Goal: Task Accomplishment & Management: Manage account settings

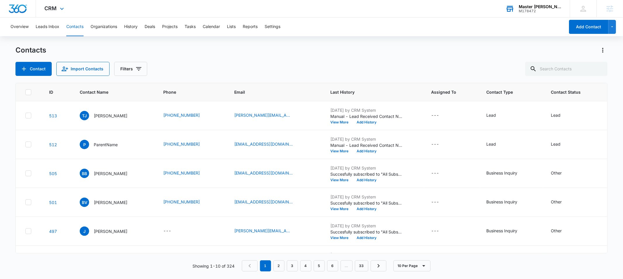
click at [530, 8] on div "Master Booe's Karate Kidz" at bounding box center [540, 6] width 43 height 5
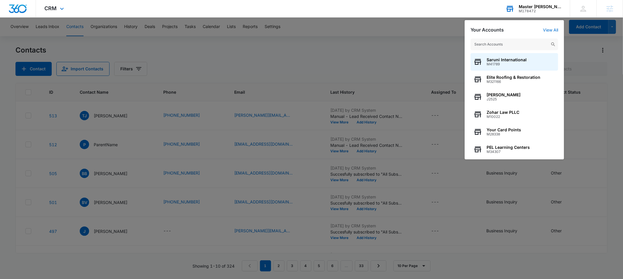
click at [498, 45] on input "text" at bounding box center [515, 45] width 88 height 12
type input "m32395"
click at [504, 61] on span "LVS ENTERPRISE LLC" at bounding box center [508, 60] width 42 height 5
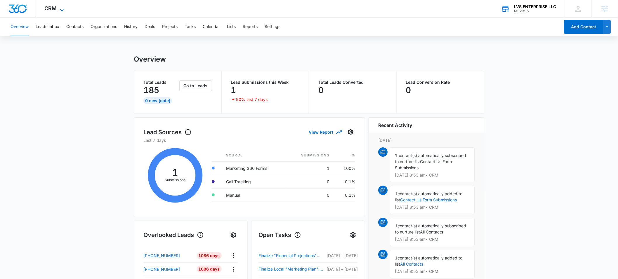
click at [49, 9] on span "CRM" at bounding box center [51, 8] width 12 height 6
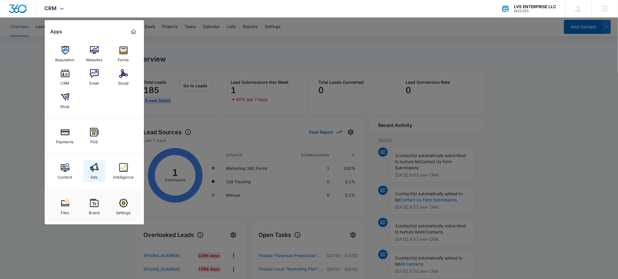
click at [93, 172] on img at bounding box center [94, 167] width 9 height 9
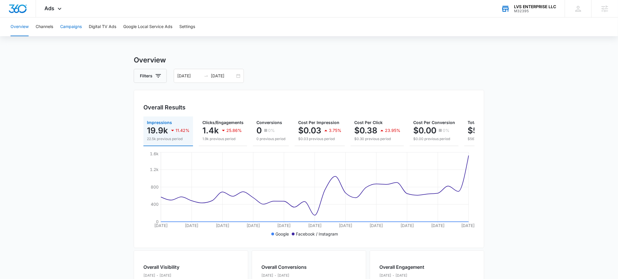
click at [76, 29] on button "Campaigns" at bounding box center [71, 27] width 22 height 19
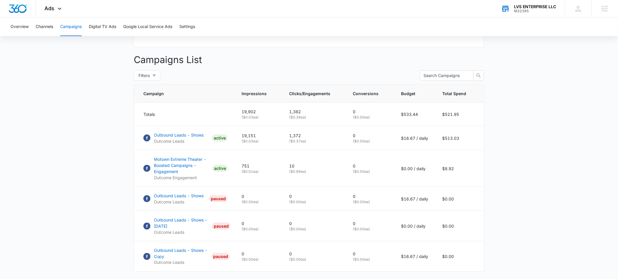
scroll to position [200, 0]
click at [171, 138] on p "Outbound Leads - Shows" at bounding box center [179, 135] width 50 height 6
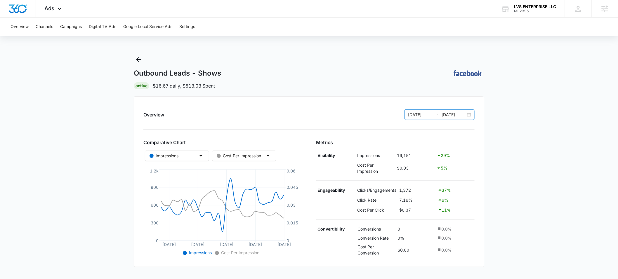
click at [418, 114] on input "09/14/2025" at bounding box center [420, 115] width 24 height 6
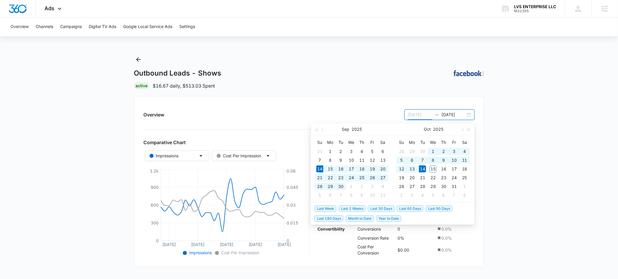
type input "09/14/2025"
click at [441, 207] on span "Last 90 Days" at bounding box center [439, 209] width 27 height 6
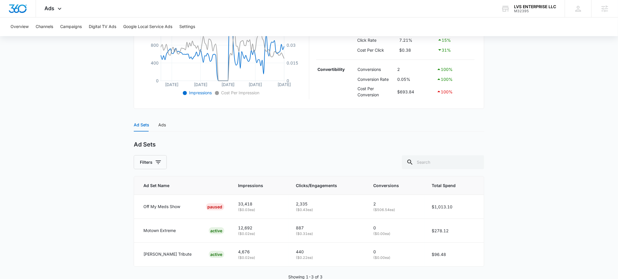
scroll to position [165, 0]
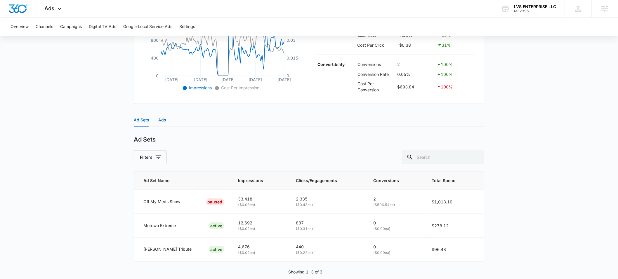
click at [164, 119] on div "Ads" at bounding box center [162, 120] width 8 height 6
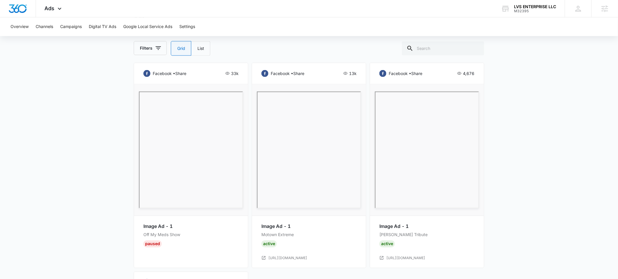
scroll to position [286, 0]
click at [202, 52] on label "List" at bounding box center [200, 49] width 19 height 15
click at [197, 49] on input "List" at bounding box center [197, 49] width 0 height 0
radio input "false"
radio input "true"
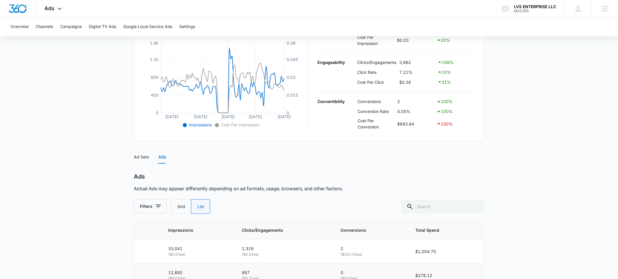
scroll to position [126, 0]
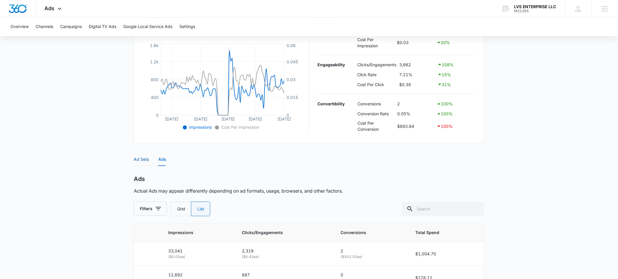
click at [143, 162] on div "Ad Sets" at bounding box center [141, 159] width 15 height 6
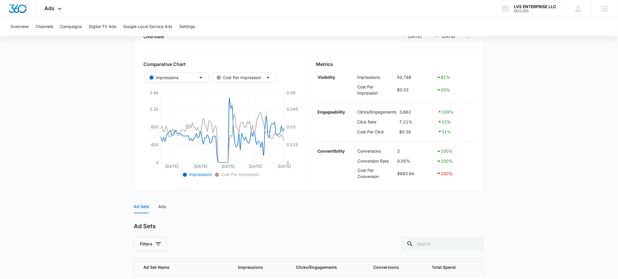
scroll to position [56, 0]
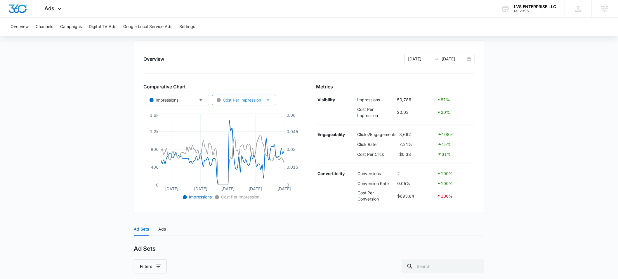
click at [236, 100] on div "Cost Per Impression" at bounding box center [239, 100] width 44 height 6
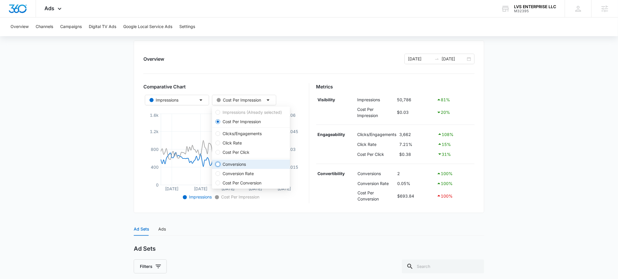
click at [218, 165] on input "Conversions" at bounding box center [218, 164] width 5 height 5
radio input "true"
radio input "false"
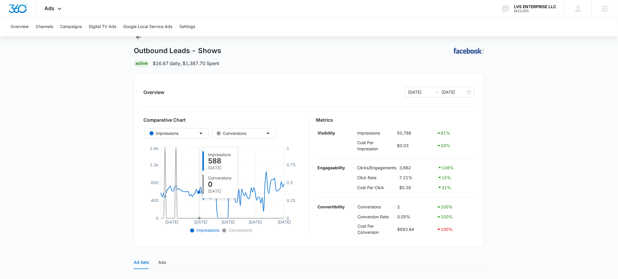
scroll to position [0, 0]
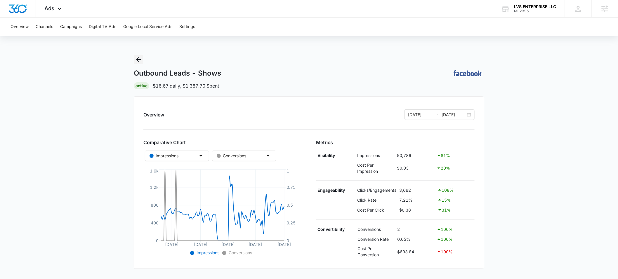
click at [139, 58] on icon "Back" at bounding box center [138, 59] width 7 height 7
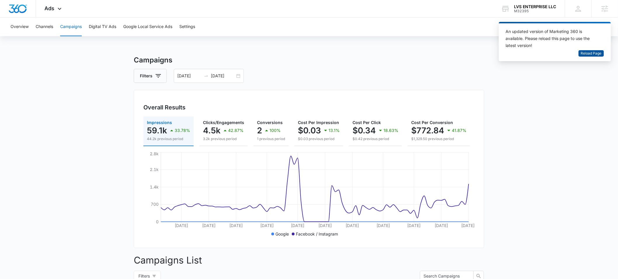
click at [592, 55] on span "Reload Page" at bounding box center [591, 54] width 21 height 6
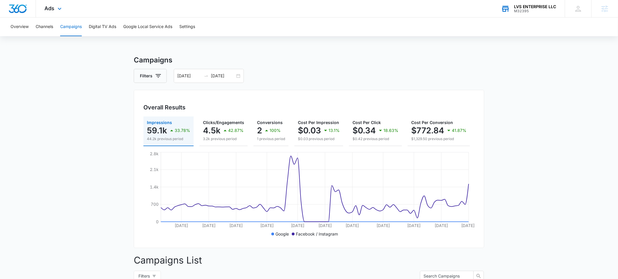
click at [528, 9] on div "M32395" at bounding box center [535, 11] width 42 height 4
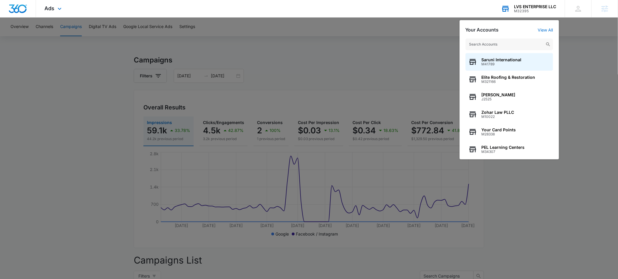
click at [494, 44] on input "text" at bounding box center [510, 45] width 88 height 12
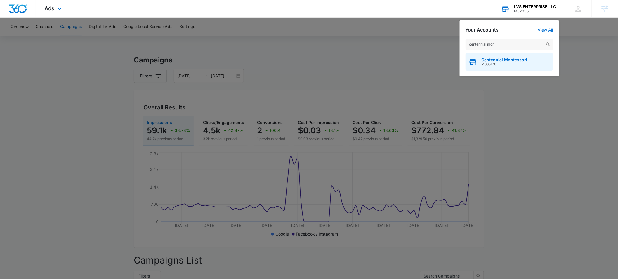
type input "centennial mon"
click at [503, 62] on span "M335178" at bounding box center [505, 64] width 46 height 4
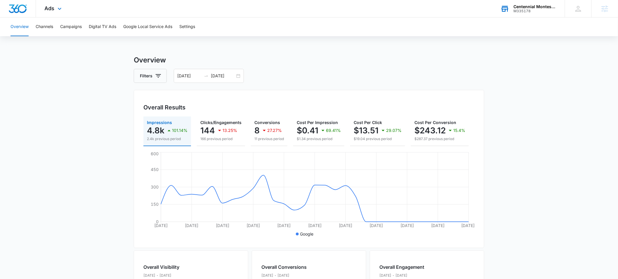
click at [40, 144] on main "Overview Filters 09/14/2025 10/14/2025 Overall Results Impressions 4.8k 101.14%…" at bounding box center [309, 264] width 618 height 419
click at [53, 6] on span "Ads" at bounding box center [50, 8] width 10 height 6
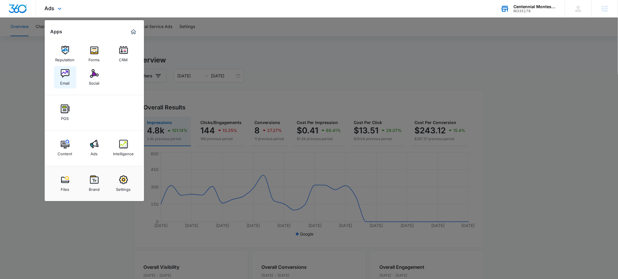
click at [63, 80] on div "Email" at bounding box center [64, 82] width 9 height 8
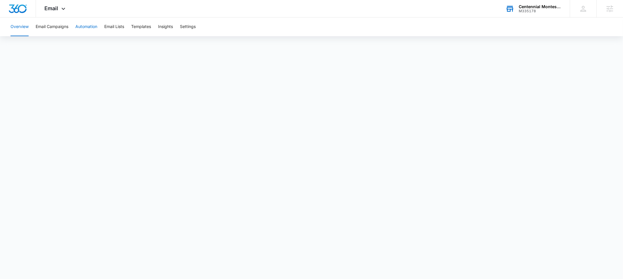
click at [91, 28] on button "Automation" at bounding box center [86, 27] width 22 height 19
click at [117, 28] on button "Email Lists" at bounding box center [114, 27] width 20 height 19
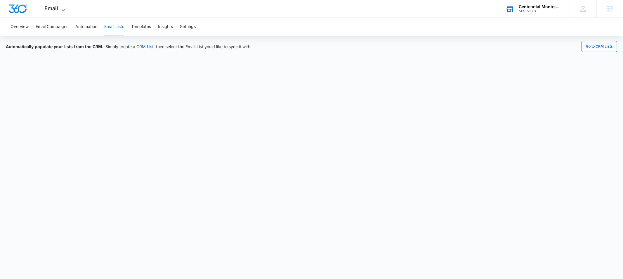
click at [63, 11] on icon at bounding box center [64, 10] width 4 height 2
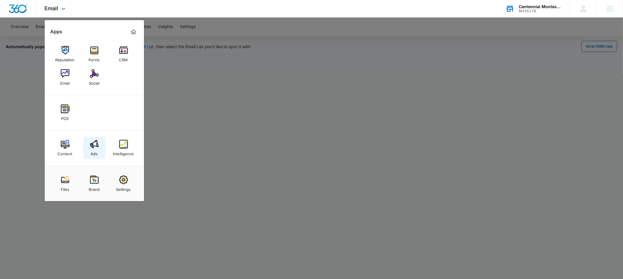
click at [96, 144] on img at bounding box center [94, 144] width 9 height 9
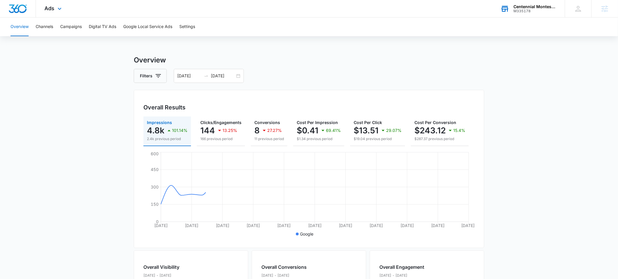
click at [55, 12] on div "Ads Apps Reputation Forms CRM Email Social POS Content Ads Intelligence Files B…" at bounding box center [54, 8] width 36 height 17
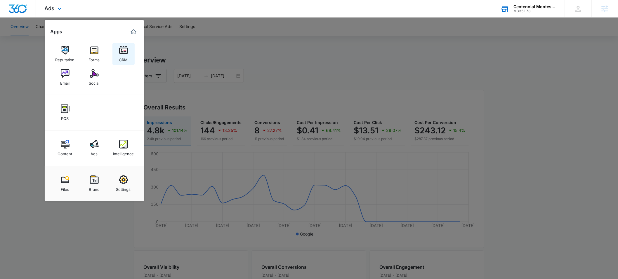
click at [127, 55] on div "CRM" at bounding box center [123, 59] width 9 height 8
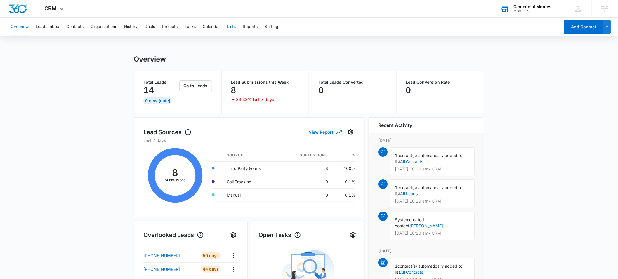
click at [230, 27] on button "Lists" at bounding box center [231, 27] width 9 height 19
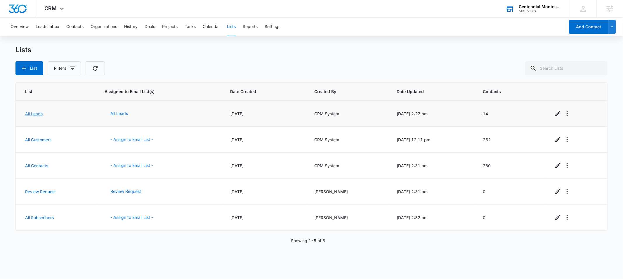
click at [35, 113] on link "All Leads" at bounding box center [34, 113] width 18 height 5
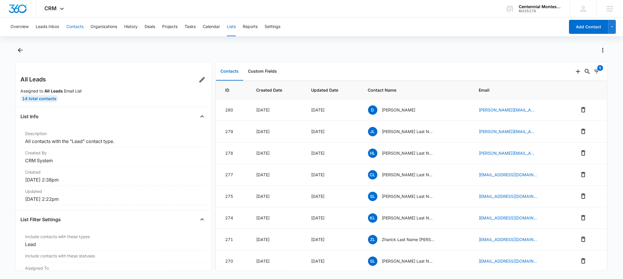
click at [71, 27] on button "Contacts" at bounding box center [74, 27] width 17 height 19
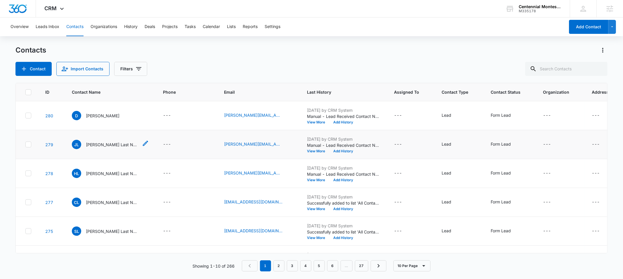
click at [144, 143] on icon "Contact Name - Jennie Last Name Brozena-Taylor Email Jennifer.Brozena@gmail.com…" at bounding box center [145, 143] width 7 height 7
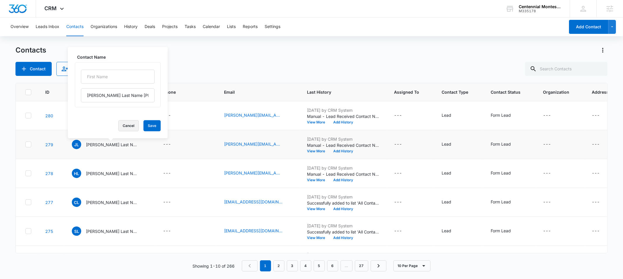
click at [118, 129] on button "Cancel" at bounding box center [128, 125] width 20 height 11
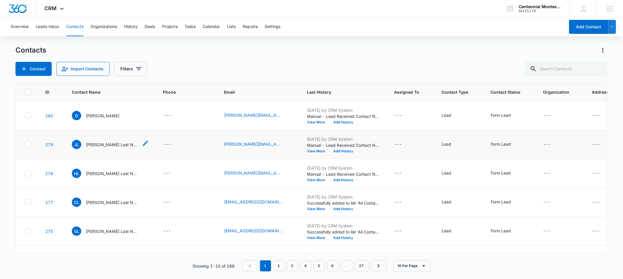
click at [96, 145] on p "Jennie Last Name Brozena-Taylor Email Jennifer.Brozena@gmail.com (mailtoJennife…" at bounding box center [112, 145] width 53 height 6
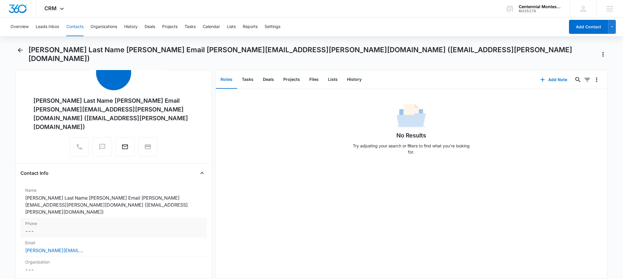
scroll to position [35, 0]
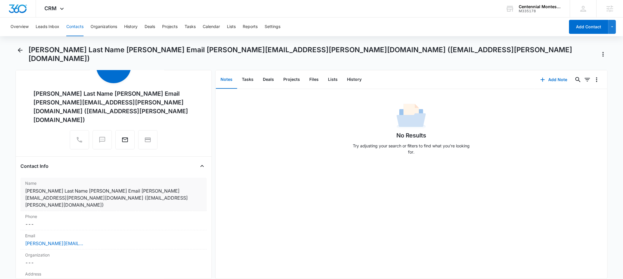
click at [91, 188] on dd "Cancel Save Changes Jennie Last Name Brozena-Taylor Email Jennifer.Brozena@gmai…" at bounding box center [113, 198] width 177 height 21
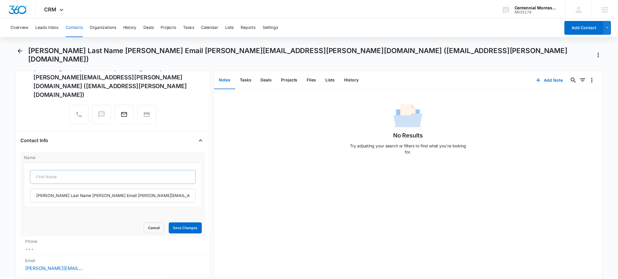
scroll to position [68, 0]
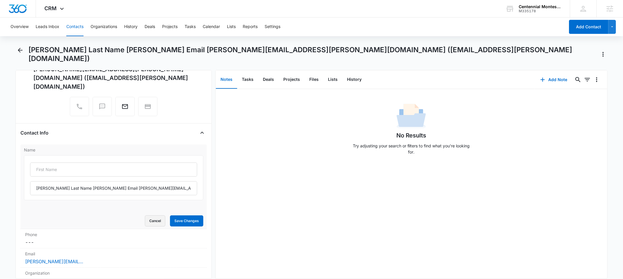
click at [150, 216] on button "Cancel" at bounding box center [155, 221] width 20 height 11
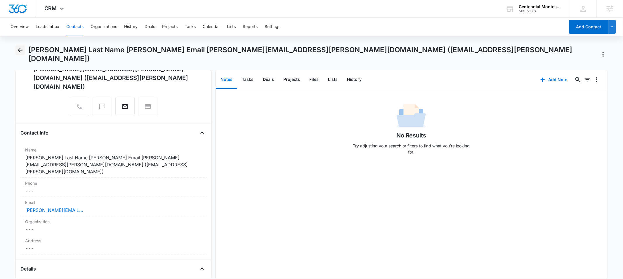
click at [20, 50] on icon "Back" at bounding box center [20, 50] width 7 height 7
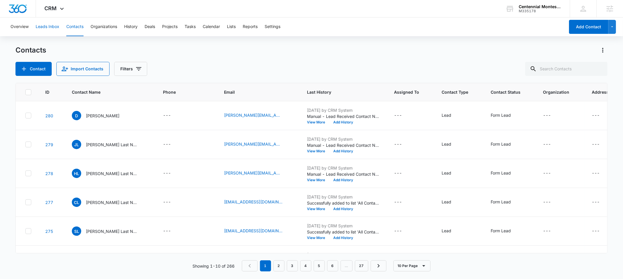
click at [51, 27] on button "Leads Inbox" at bounding box center [48, 27] width 24 height 19
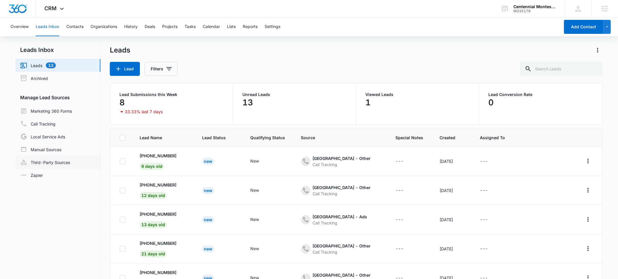
click at [46, 162] on link "Third-Party Sources" at bounding box center [45, 162] width 50 height 7
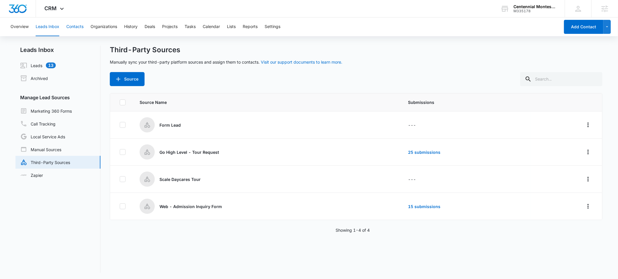
click at [79, 25] on button "Contacts" at bounding box center [74, 27] width 17 height 19
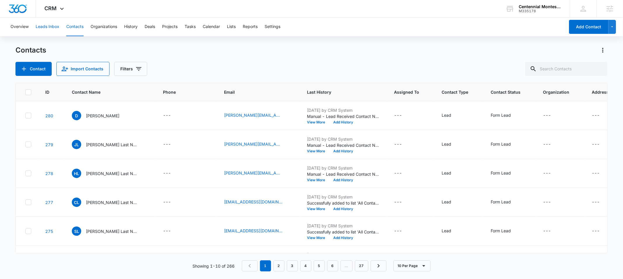
click at [53, 27] on button "Leads Inbox" at bounding box center [48, 27] width 24 height 19
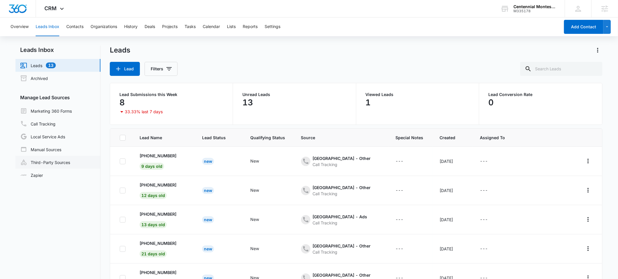
click at [42, 162] on link "Third-Party Sources" at bounding box center [45, 162] width 50 height 7
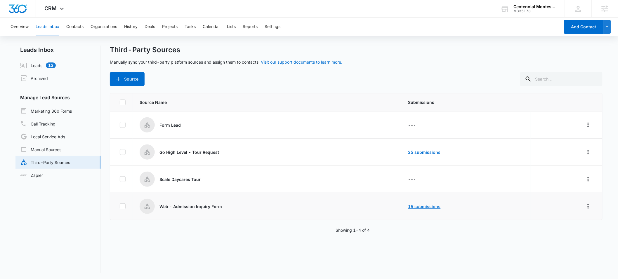
click at [414, 206] on link "15 submissions" at bounding box center [424, 206] width 32 height 5
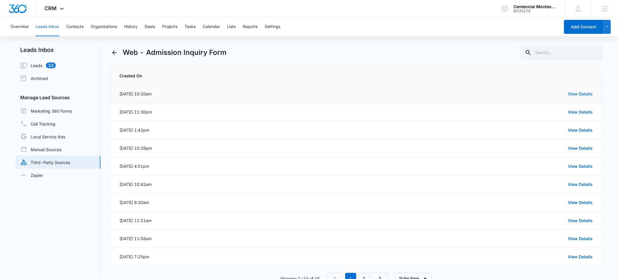
click at [582, 92] on link "View Details" at bounding box center [580, 93] width 25 height 5
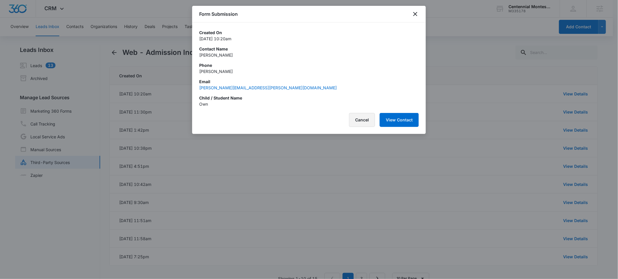
click at [361, 119] on button "Cancel" at bounding box center [362, 120] width 26 height 14
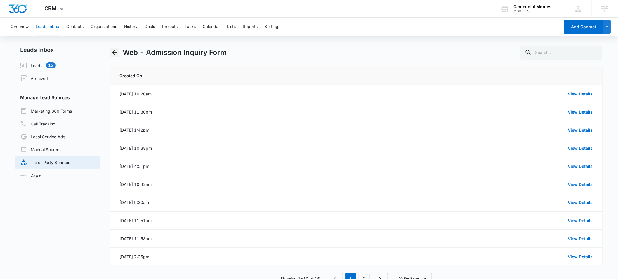
click at [113, 51] on icon "Back" at bounding box center [114, 52] width 7 height 7
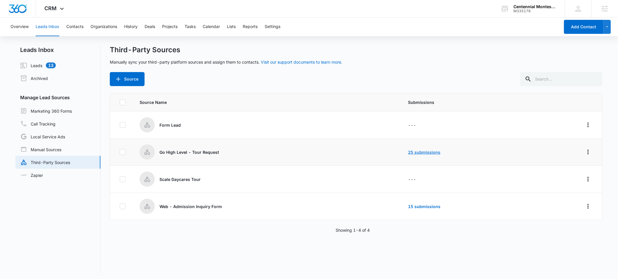
click at [424, 152] on link "25 submissions" at bounding box center [424, 152] width 32 height 5
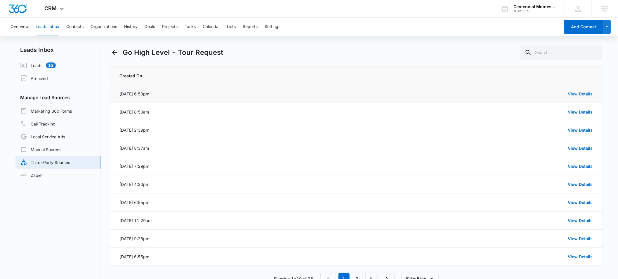
click at [580, 91] on link "View Details" at bounding box center [580, 93] width 25 height 5
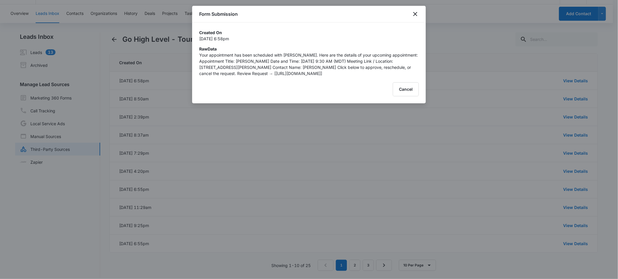
scroll to position [13, 0]
click at [408, 96] on button "Cancel" at bounding box center [406, 89] width 26 height 14
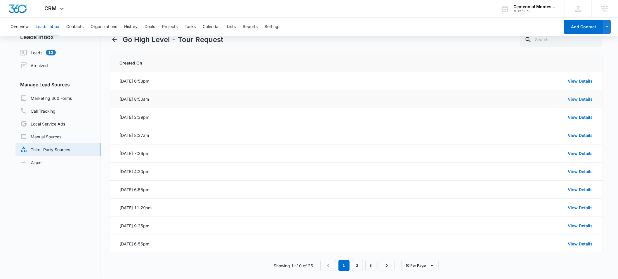
click at [574, 100] on link "View Details" at bounding box center [580, 99] width 25 height 5
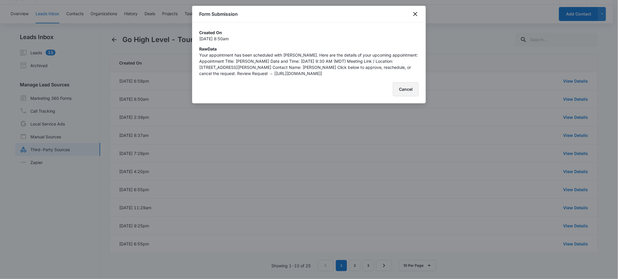
click at [400, 96] on button "Cancel" at bounding box center [406, 89] width 26 height 14
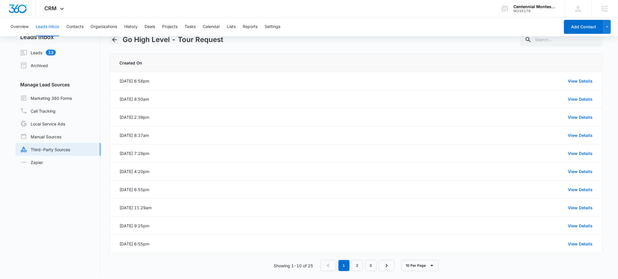
click at [114, 42] on icon "Back" at bounding box center [114, 39] width 7 height 7
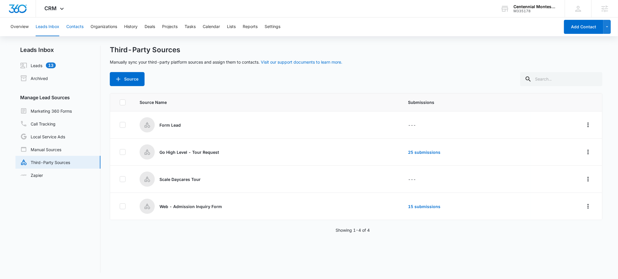
click at [71, 30] on button "Contacts" at bounding box center [74, 27] width 17 height 19
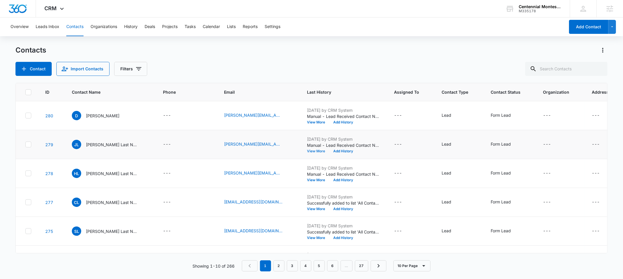
click at [312, 151] on button "View More" at bounding box center [318, 152] width 22 height 4
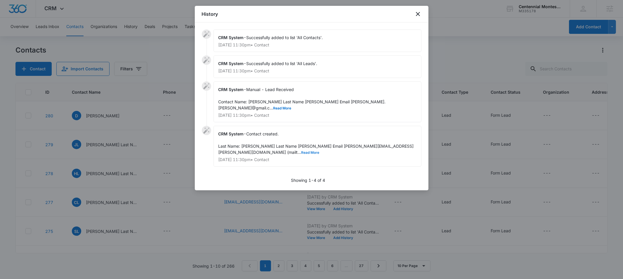
click at [320, 151] on button "Read More" at bounding box center [310, 153] width 18 height 4
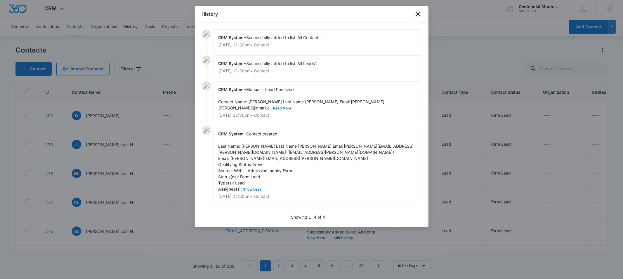
click at [419, 14] on icon "close" at bounding box center [417, 14] width 7 height 7
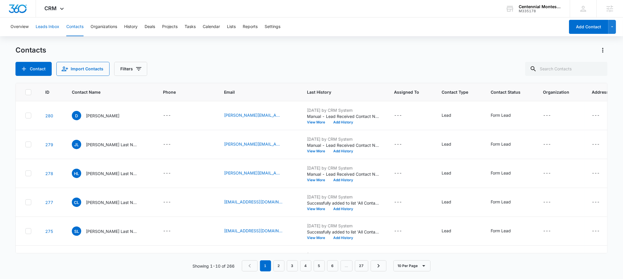
click at [48, 29] on button "Leads Inbox" at bounding box center [48, 27] width 24 height 19
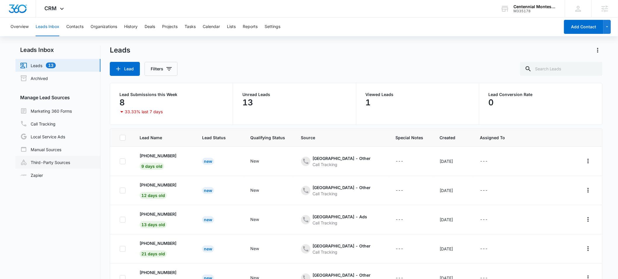
click at [48, 164] on link "Third-Party Sources" at bounding box center [45, 162] width 50 height 7
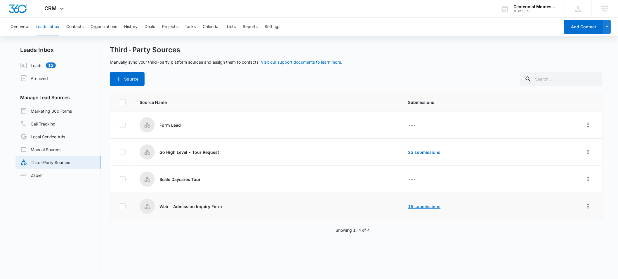
click at [423, 206] on link "15 submissions" at bounding box center [424, 206] width 32 height 5
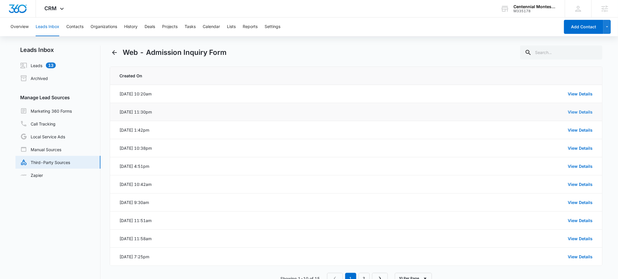
click at [586, 112] on link "View Details" at bounding box center [580, 112] width 25 height 5
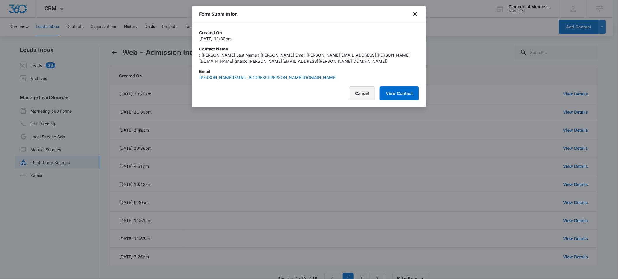
click at [362, 86] on button "Cancel" at bounding box center [362, 93] width 26 height 14
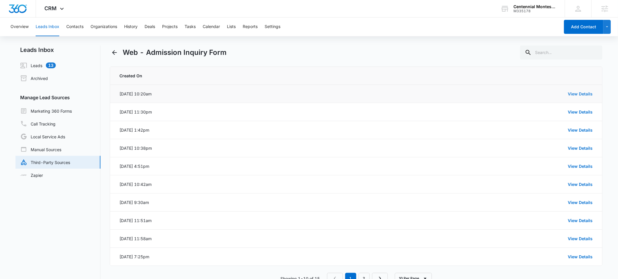
click at [580, 93] on link "View Details" at bounding box center [580, 93] width 25 height 5
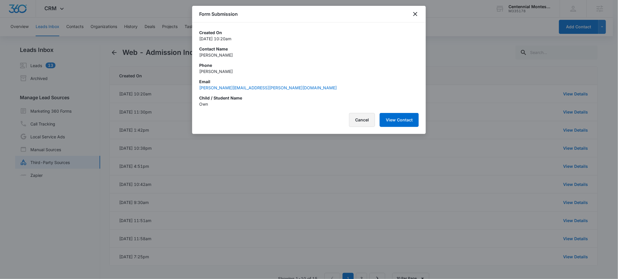
click at [355, 119] on button "Cancel" at bounding box center [362, 120] width 26 height 14
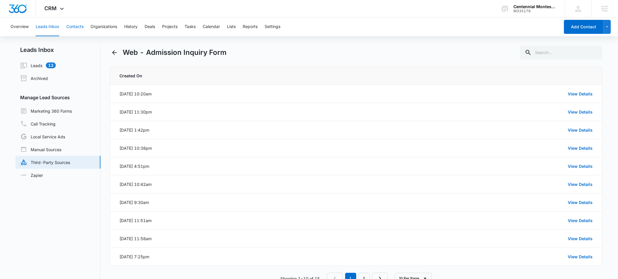
click at [80, 28] on button "Contacts" at bounding box center [74, 27] width 17 height 19
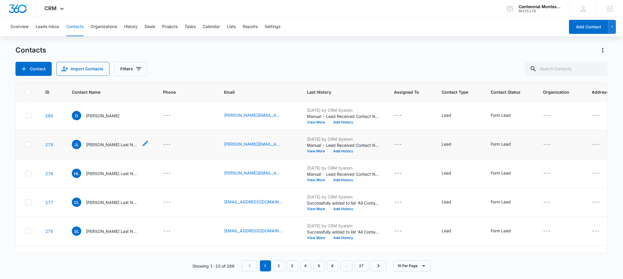
click at [96, 144] on p "Jennie Last Name Brozena-Taylor Email Jennifer.Brozena@gmail.com (mailtoJennife…" at bounding box center [112, 145] width 53 height 6
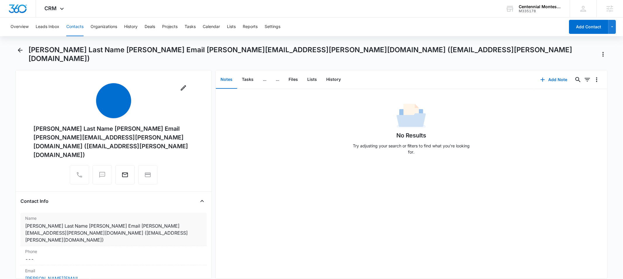
click at [106, 223] on dd "Cancel Save Changes Jennie Last Name Brozena-Taylor Email Jennifer.Brozena@gmai…" at bounding box center [113, 233] width 177 height 21
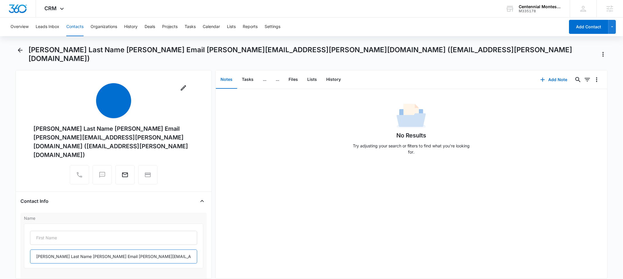
drag, startPoint x: 51, startPoint y: 241, endPoint x: 71, endPoint y: 240, distance: 20.2
click at [71, 250] on input "Jennie Last Name Brozena-Taylor Email Jennifer.Brozena@gmail.com (mailtoJennife…" at bounding box center [113, 257] width 167 height 14
drag, startPoint x: 80, startPoint y: 240, endPoint x: 239, endPoint y: 245, distance: 159.0
click at [239, 245] on div "Remove Jennie Last Name Brozena-Taylor Email Jennifer.Brozena@gmail.com (mailto…" at bounding box center [311, 174] width 592 height 209
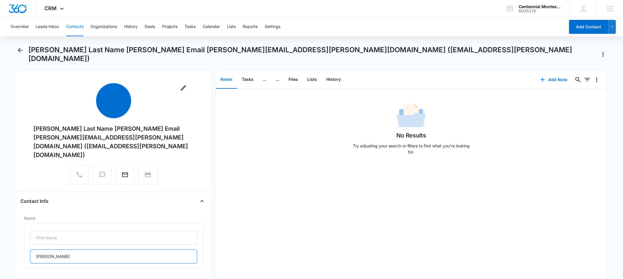
scroll to position [0, 0]
drag, startPoint x: 52, startPoint y: 240, endPoint x: 19, endPoint y: 240, distance: 32.4
click at [19, 240] on div "Remove Jennie Last Name Brozena-Taylor Email Jennifer.Brozena@gmail.com (mailto…" at bounding box center [113, 174] width 196 height 209
type input "Brozena-Taylor"
click at [44, 231] on input "text" at bounding box center [113, 238] width 167 height 14
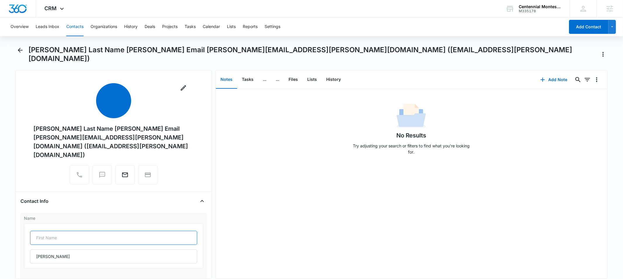
paste input "Jennie"
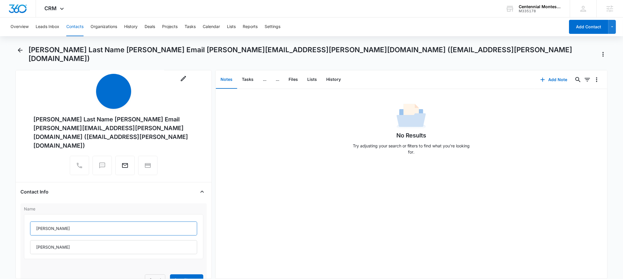
scroll to position [93, 0]
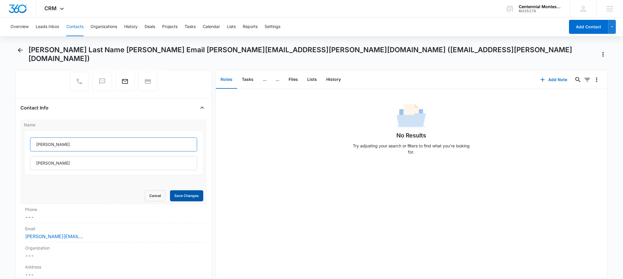
type input "Jennie"
click at [184, 190] on button "Save Changes" at bounding box center [186, 195] width 33 height 11
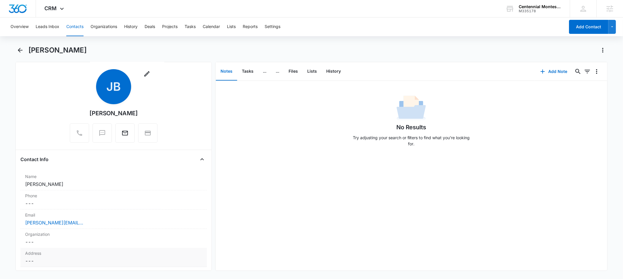
scroll to position [0, 0]
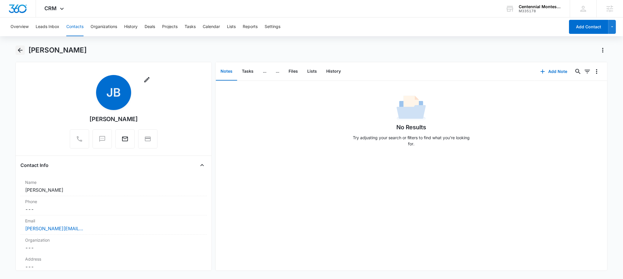
click at [20, 51] on icon "Back" at bounding box center [20, 50] width 7 height 7
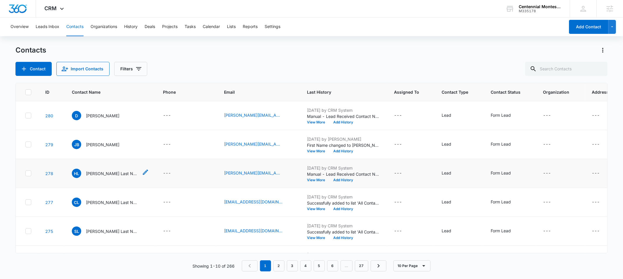
click at [80, 174] on span "HL" at bounding box center [76, 173] width 9 height 9
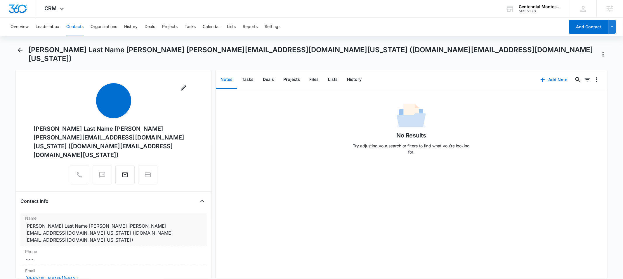
click at [48, 223] on dd "Cancel Save Changes Hannah Last Name Tyler Email hannah.tyler@state.co.us (mail…" at bounding box center [113, 233] width 177 height 21
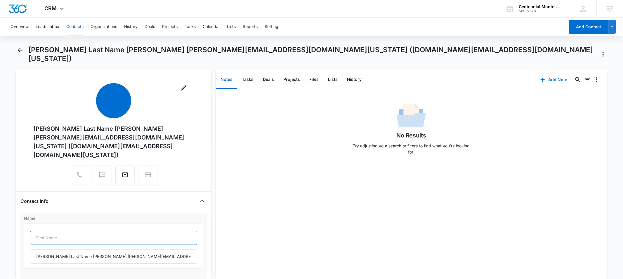
click at [44, 231] on input "text" at bounding box center [113, 238] width 167 height 14
type input "Hannah"
drag, startPoint x: 75, startPoint y: 240, endPoint x: 12, endPoint y: 241, distance: 62.5
click at [12, 241] on main "Hannah Last Name Tyler Email hannah.tyler@state.co.us (mailtohannah.tyler@state…" at bounding box center [311, 166] width 623 height 241
drag, startPoint x: 46, startPoint y: 241, endPoint x: 217, endPoint y: 241, distance: 170.9
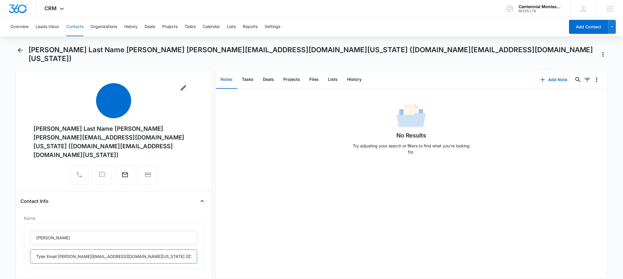
click at [217, 241] on div "Remove Hannah Last Name Tyler Email hannah.tyler@state.co.us (mailtohannah.tyle…" at bounding box center [311, 174] width 592 height 209
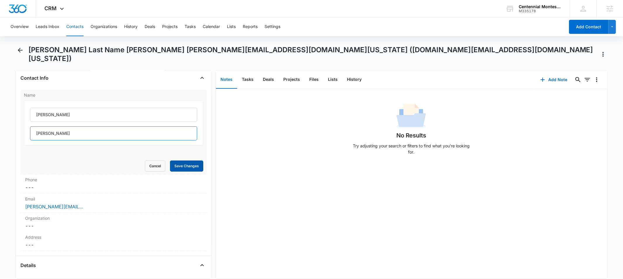
type input "Tyler"
click at [182, 161] on button "Save Changes" at bounding box center [186, 166] width 33 height 11
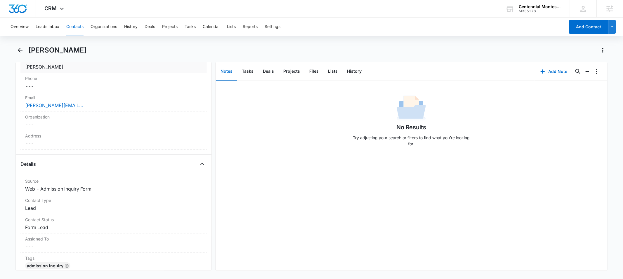
scroll to position [104, 0]
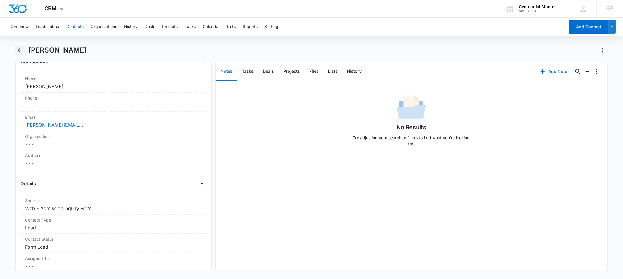
click at [22, 53] on icon "Back" at bounding box center [20, 50] width 7 height 7
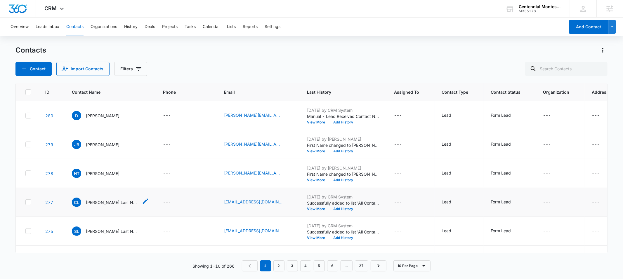
click at [78, 203] on span "CL" at bounding box center [76, 202] width 9 height 9
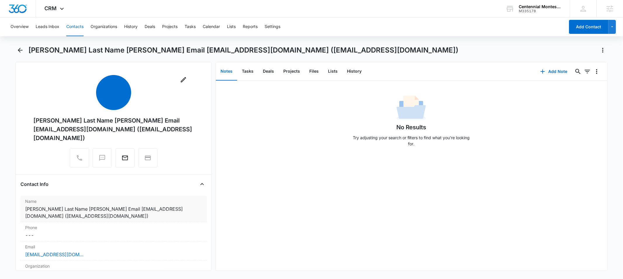
click at [55, 214] on dd "Cancel Save Changes Christa Last Name Milby Email christa_milby@yahoo.com (mail…" at bounding box center [113, 213] width 177 height 14
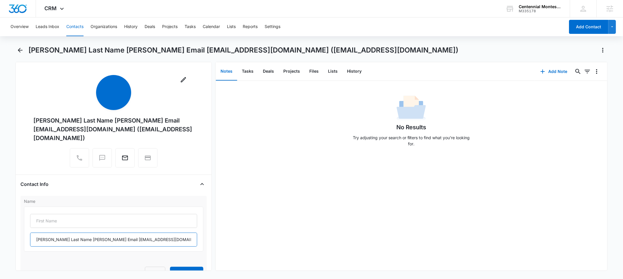
drag, startPoint x: 51, startPoint y: 241, endPoint x: 22, endPoint y: 241, distance: 28.3
click at [22, 241] on div "Name Christa Last Name Milby Email christa_milby@yahoo.com (mailtochrista_milby…" at bounding box center [113, 238] width 186 height 85
type input "Last Name Milby Email christa_milby@yahoo.com (mailtochrista_milby@yahoo.com)"
click at [42, 225] on input "text" at bounding box center [113, 221] width 167 height 14
paste input "Christa"
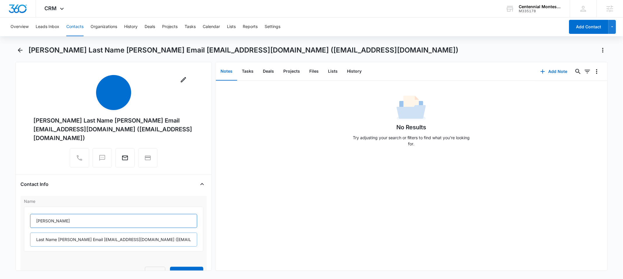
type input "Christa"
drag, startPoint x: 60, startPoint y: 240, endPoint x: 27, endPoint y: 240, distance: 33.0
click at [27, 240] on div "Christa Last Name Milby Email christa_milby@yahoo.com (mailtochrista_milby@yaho…" at bounding box center [113, 229] width 179 height 45
drag, startPoint x: 47, startPoint y: 240, endPoint x: 225, endPoint y: 249, distance: 178.7
click at [225, 249] on div "Remove Christa Last Name Milby Email christa_milby@yahoo.com (mailtochrista_mil…" at bounding box center [311, 166] width 592 height 209
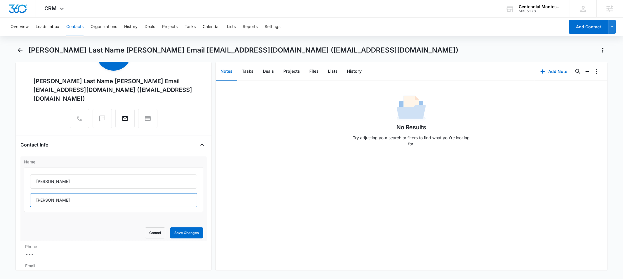
scroll to position [41, 0]
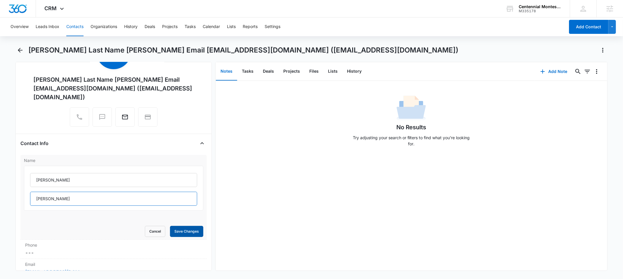
type input "Milby"
click at [175, 232] on button "Save Changes" at bounding box center [186, 231] width 33 height 11
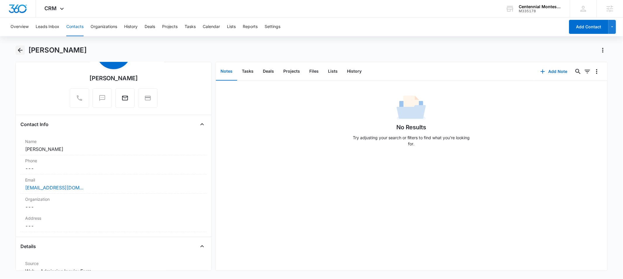
click at [19, 51] on icon "Back" at bounding box center [20, 50] width 5 height 5
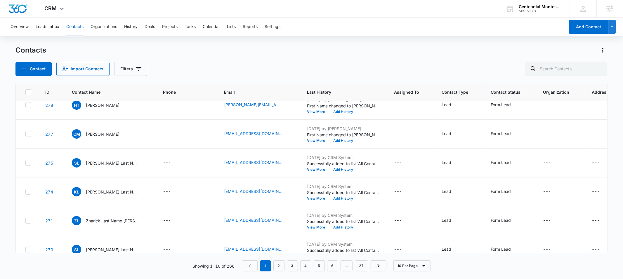
scroll to position [73, 0]
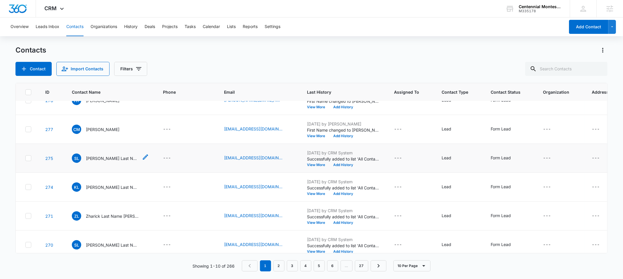
click at [76, 159] on span "SL" at bounding box center [76, 158] width 9 height 9
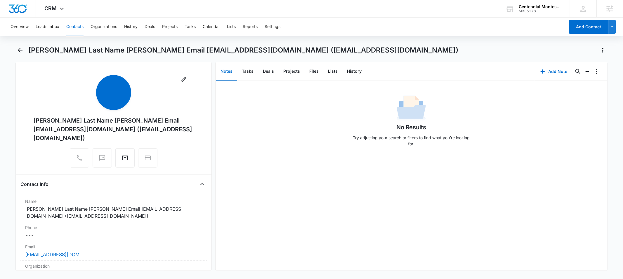
scroll to position [1, 0]
click at [72, 207] on dd "Cancel Save Changes Sneha Last Name Katamble Email snehakatamble05@gmail.com (m…" at bounding box center [113, 211] width 177 height 14
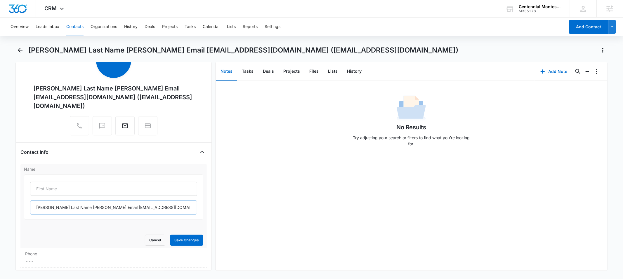
scroll to position [32, 0]
drag, startPoint x: 48, startPoint y: 208, endPoint x: 34, endPoint y: 208, distance: 14.9
click at [34, 208] on input "Sneha Last Name Katamble Email snehakatamble05@gmail.com (mailtosnehakatamble05…" at bounding box center [113, 207] width 167 height 14
type input "Last Name Katamble Email snehakatamble05@gmail.com (mailtosnehakatamble05@gmail…"
click at [41, 192] on input "text" at bounding box center [113, 189] width 167 height 14
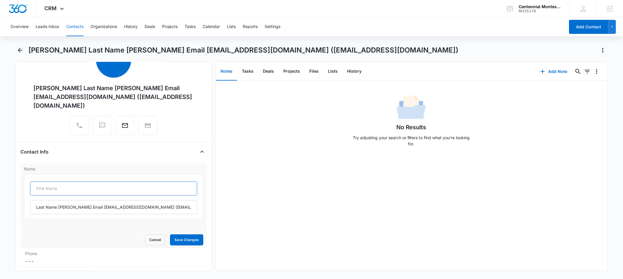
paste input "Sneha"
type input "Sneha"
drag, startPoint x: 60, startPoint y: 208, endPoint x: 21, endPoint y: 208, distance: 38.6
click at [21, 208] on div "Name Sneha Last Name Katamble Email snehakatamble05@gmail.com (mailtosnehakatam…" at bounding box center [113, 206] width 186 height 85
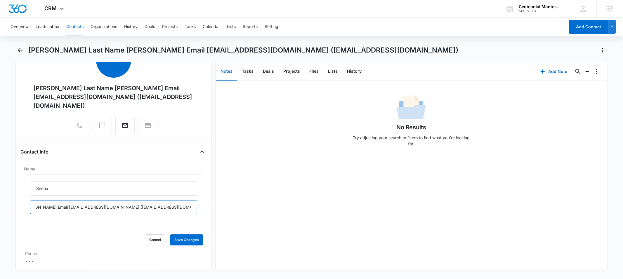
drag, startPoint x: 55, startPoint y: 207, endPoint x: 237, endPoint y: 206, distance: 181.4
click at [237, 206] on div "Remove Sneha Last Name Katamble Email snehakatamble05@gmail.com (mailtosnehakat…" at bounding box center [311, 166] width 592 height 209
type input "Katamble"
click at [181, 241] on button "Save Changes" at bounding box center [186, 240] width 33 height 11
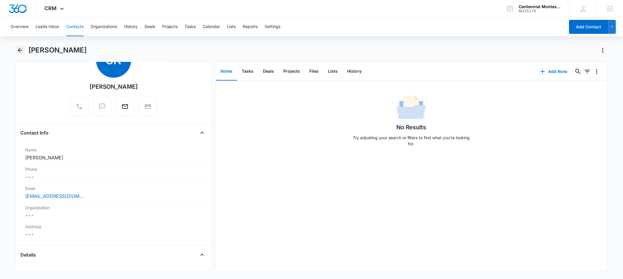
click at [22, 52] on icon "Back" at bounding box center [20, 50] width 7 height 7
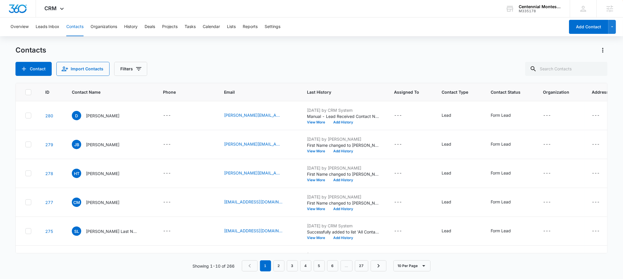
scroll to position [73, 0]
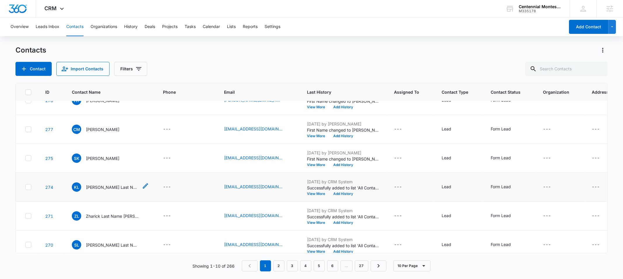
click at [79, 188] on span "KL" at bounding box center [76, 187] width 9 height 9
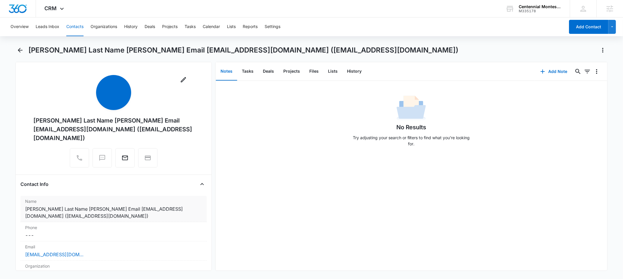
click at [57, 206] on dd "Cancel Save Changes Kristen Last Name Zlotnick Email klzlotnick@gmail.com (mail…" at bounding box center [113, 213] width 177 height 14
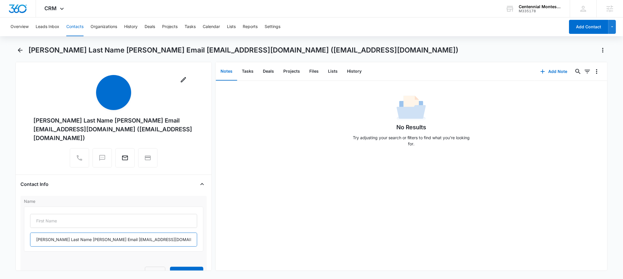
drag, startPoint x: 50, startPoint y: 232, endPoint x: 31, endPoint y: 232, distance: 19.3
click at [31, 233] on input "Kristen Last Name Zlotnick Email klzlotnick@gmail.com (mailtoklzlotnick@gmail.c…" at bounding box center [113, 240] width 167 height 14
type input "Last Name Zlotnick Email klzlotnick@gmail.com (mailtoklzlotnick@gmail.com)"
click at [44, 214] on input "text" at bounding box center [113, 221] width 167 height 14
paste input "Kristen"
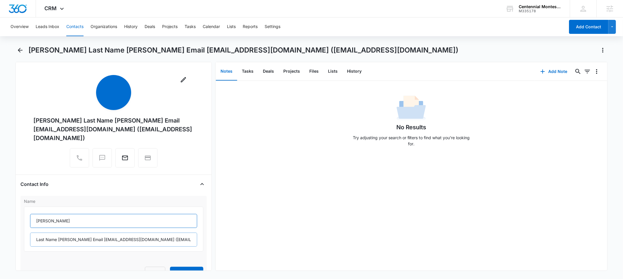
type input "Kristen"
drag, startPoint x: 60, startPoint y: 232, endPoint x: 30, endPoint y: 232, distance: 30.7
click at [30, 232] on div "Kristen Last Name Zlotnick Email klzlotnick@gmail.com (mailtoklzlotnick@gmail.c…" at bounding box center [113, 229] width 179 height 45
drag, startPoint x: 52, startPoint y: 232, endPoint x: 204, endPoint y: 235, distance: 151.6
click at [204, 235] on div "Remove Kristen Last Name Zlotnick Email klzlotnick@gmail.com (mailtoklzlotnick@…" at bounding box center [113, 166] width 196 height 209
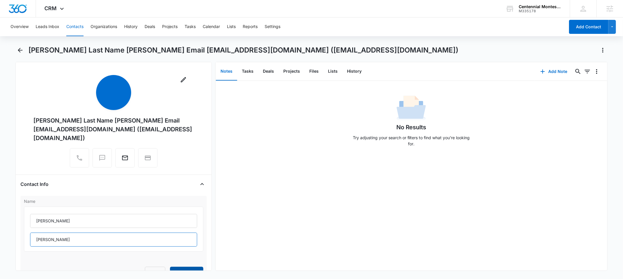
type input "Zlotnick"
click at [177, 267] on button "Save Changes" at bounding box center [186, 272] width 33 height 11
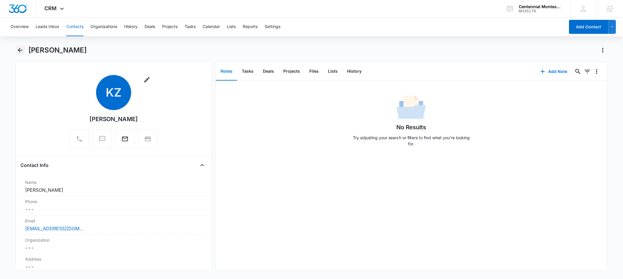
click at [19, 51] on icon "Back" at bounding box center [20, 50] width 5 height 5
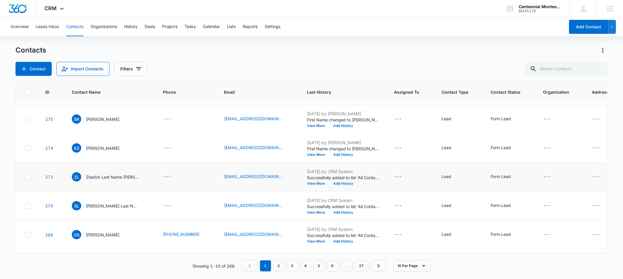
scroll to position [113, 0]
click at [76, 175] on span "ZL" at bounding box center [76, 175] width 9 height 9
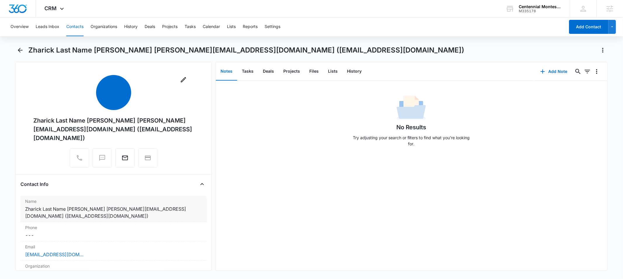
click at [52, 214] on dd "Cancel Save Changes Zharick Last Name rujana Email zharickrujana@gmail.com (mai…" at bounding box center [113, 213] width 177 height 14
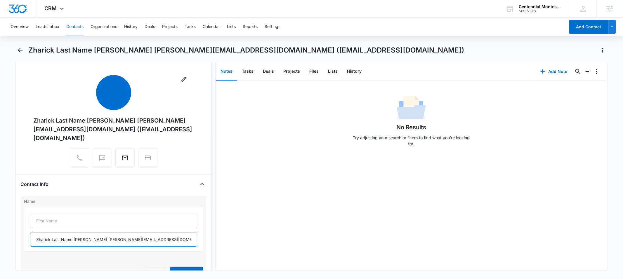
drag, startPoint x: 51, startPoint y: 241, endPoint x: 27, endPoint y: 239, distance: 24.0
click at [27, 239] on div "Zharick Last Name rujana Email zharickrujana@gmail.com (mailtozharickrujana@gma…" at bounding box center [113, 229] width 179 height 45
type input "Last Name rujana Email zharickrujana@gmail.com (mailtozharickrujana@gmail.com)"
click at [40, 223] on input "text" at bounding box center [113, 221] width 167 height 14
paste input "Zharick"
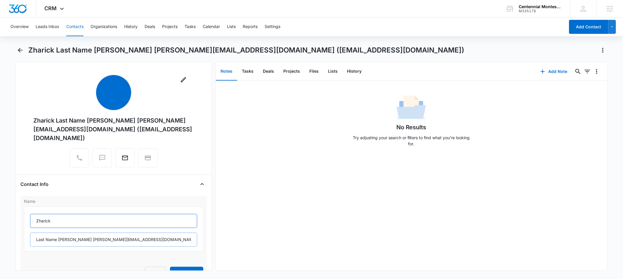
type input "Zharick"
drag, startPoint x: 61, startPoint y: 241, endPoint x: 30, endPoint y: 241, distance: 31.3
click at [30, 241] on input "Last Name rujana Email zharickrujana@gmail.com (mailtozharickrujana@gmail.com)" at bounding box center [113, 240] width 167 height 14
drag, startPoint x: 51, startPoint y: 242, endPoint x: 201, endPoint y: 242, distance: 150.1
click at [201, 242] on div "Name Zharick Rujana Email zharickrujana@gmail.com (mailtozharickrujana@gmail.co…" at bounding box center [113, 238] width 186 height 85
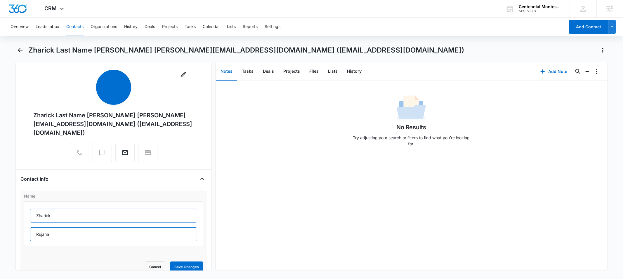
scroll to position [10, 0]
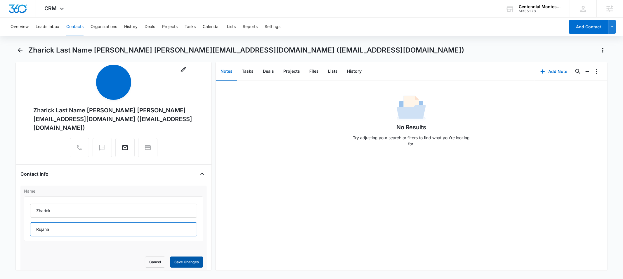
type input "Rujana"
click at [181, 259] on button "Save Changes" at bounding box center [186, 262] width 33 height 11
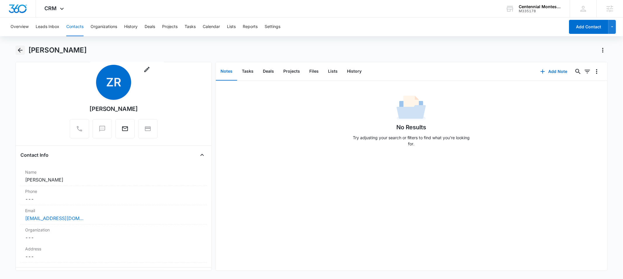
click at [19, 50] on icon "Back" at bounding box center [20, 50] width 5 height 5
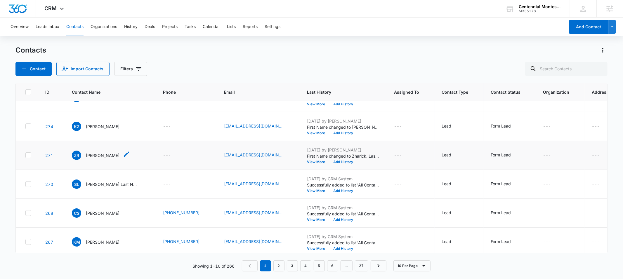
scroll to position [138, 0]
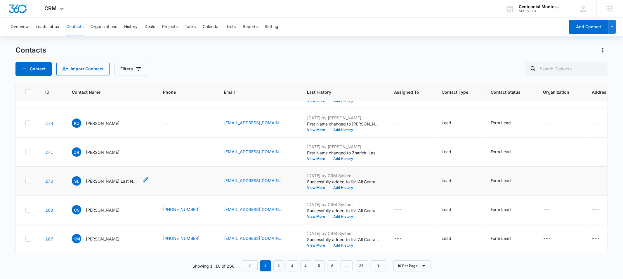
click at [81, 180] on span "SL" at bounding box center [76, 180] width 9 height 9
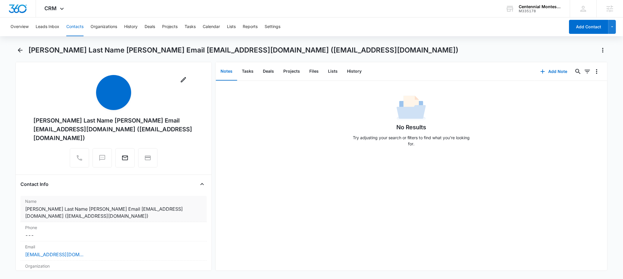
click at [48, 216] on dd "Cancel Save Changes Shelbie Last Name Warner Email shelbieo135@gmail.com (mailt…" at bounding box center [113, 213] width 177 height 14
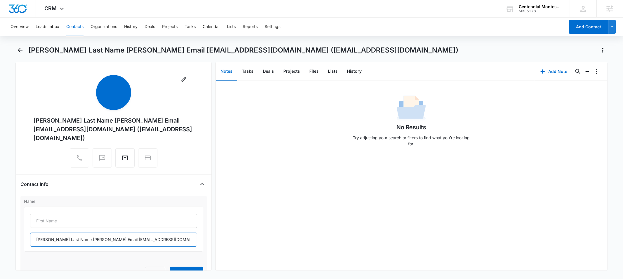
drag, startPoint x: 45, startPoint y: 240, endPoint x: 32, endPoint y: 240, distance: 12.9
click at [32, 240] on input "Shelbie Last Name Warner Email shelbieo135@gmail.com (mailtoshelbieo135@gmail.c…" at bounding box center [113, 240] width 167 height 14
type input "Last Name Warner Email shelbieo135@gmail.com (mailtoshelbieo135@gmail.com)"
click at [39, 223] on input "text" at bounding box center [113, 221] width 167 height 14
paste input "Shelbie"
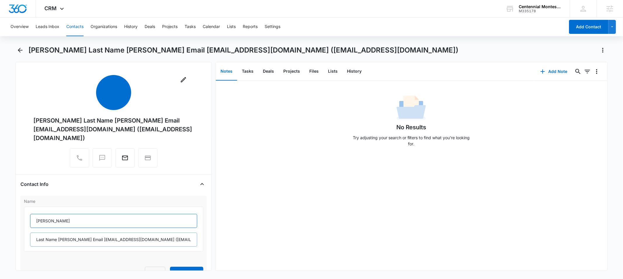
type input "Shelbie"
drag, startPoint x: 60, startPoint y: 240, endPoint x: 27, endPoint y: 241, distance: 33.0
click at [27, 241] on div "Shelbie Last Name Warner Email shelbieo135@gmail.com (mailtoshelbieo135@gmail.c…" at bounding box center [113, 229] width 179 height 45
drag, startPoint x: 51, startPoint y: 241, endPoint x: 221, endPoint y: 246, distance: 170.1
click at [221, 246] on div "Remove Shelbie Last Name Warner Email shelbieo135@gmail.com (mailtoshelbieo135@…" at bounding box center [311, 166] width 592 height 209
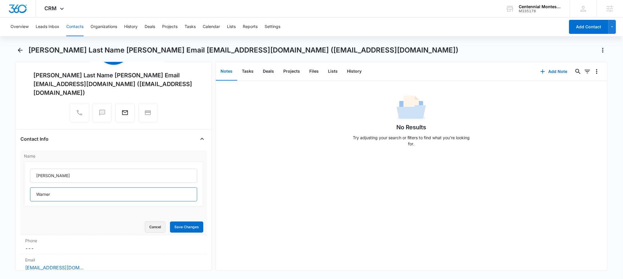
scroll to position [46, 0]
type input "Warner"
click at [173, 228] on button "Save Changes" at bounding box center [186, 226] width 33 height 11
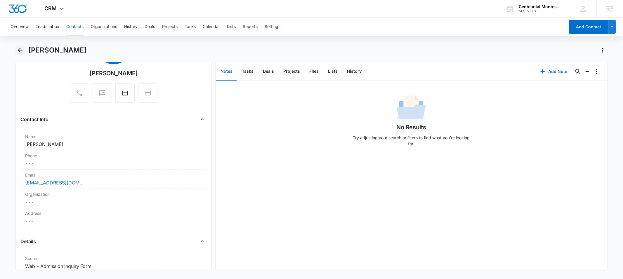
click at [19, 50] on icon "Back" at bounding box center [20, 50] width 5 height 5
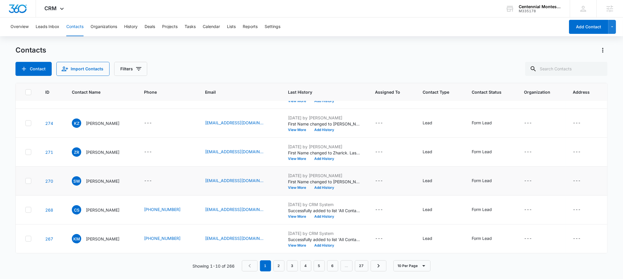
scroll to position [142, 0]
click at [280, 267] on link "2" at bounding box center [278, 266] width 11 height 11
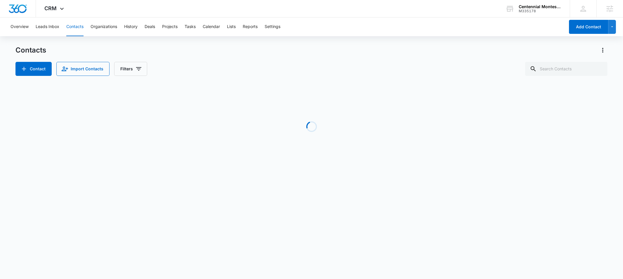
scroll to position [0, 0]
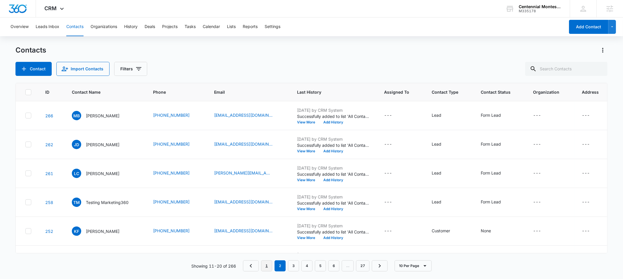
click at [266, 267] on link "1" at bounding box center [266, 266] width 11 height 11
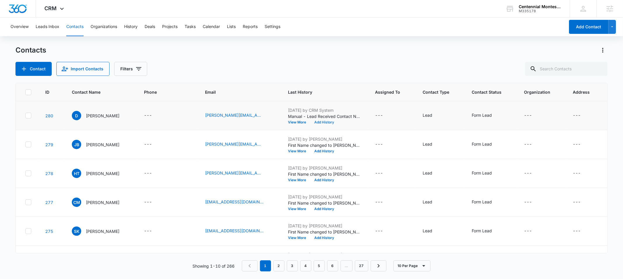
click at [327, 122] on button "Add History" at bounding box center [324, 123] width 28 height 4
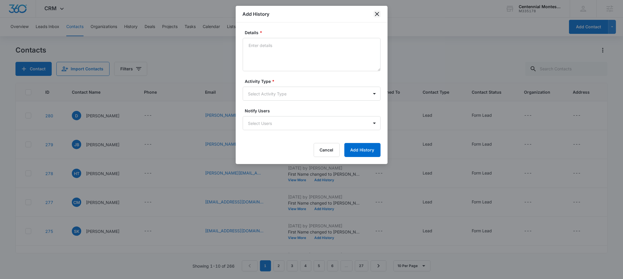
click at [378, 13] on icon "close" at bounding box center [377, 14] width 7 height 7
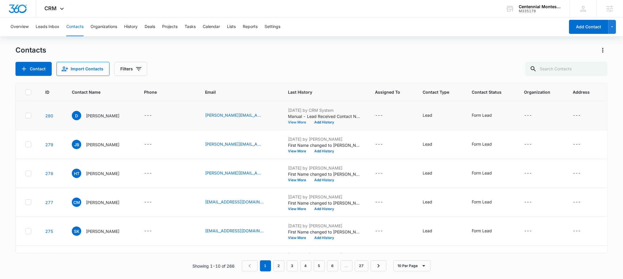
click at [306, 124] on button "View More" at bounding box center [299, 123] width 22 height 4
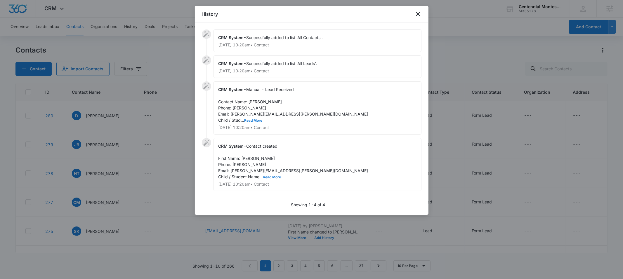
click at [268, 178] on button "Read More" at bounding box center [272, 178] width 18 height 4
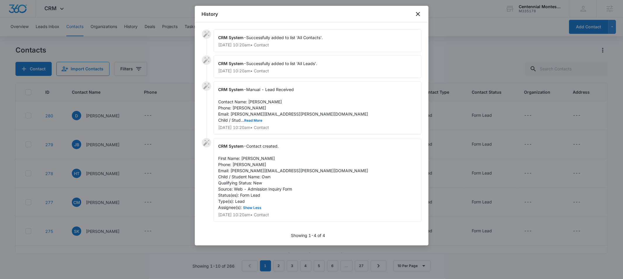
click at [238, 164] on span "Contact created. First Name: Danette Phone: Sugg Email: Danette.sugg@gmail.com …" at bounding box center [293, 177] width 150 height 66
copy span "Sugg"
click at [416, 15] on icon "close" at bounding box center [417, 14] width 7 height 7
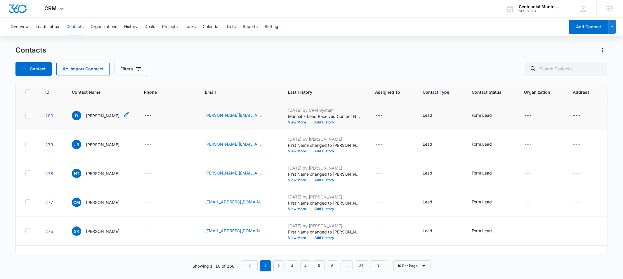
click at [81, 115] on span "D" at bounding box center [76, 115] width 9 height 9
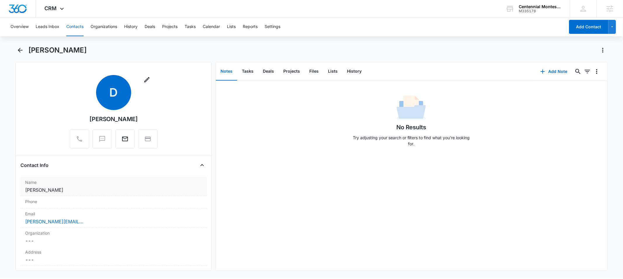
click at [52, 191] on dd "Cancel Save Changes Danette" at bounding box center [113, 190] width 177 height 7
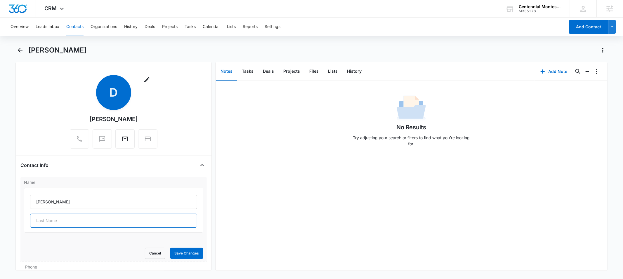
click at [61, 221] on input "text" at bounding box center [113, 221] width 167 height 14
paste input "Sugg"
type input "Sugg"
click at [180, 253] on button "Save Changes" at bounding box center [186, 253] width 33 height 11
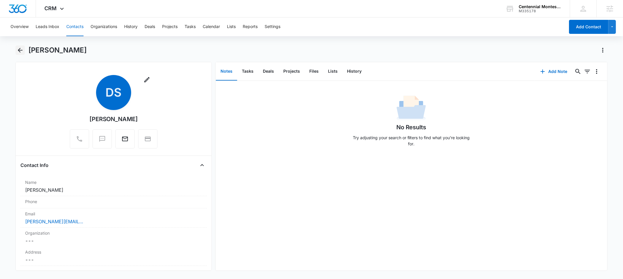
click at [20, 50] on icon "Back" at bounding box center [20, 50] width 5 height 5
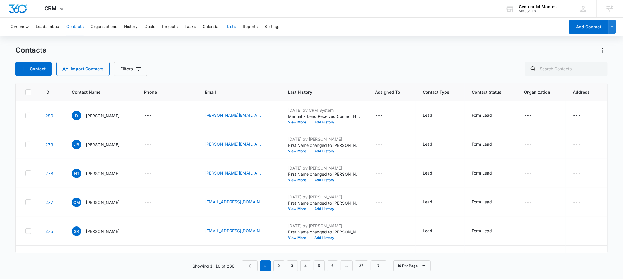
click at [233, 27] on button "Lists" at bounding box center [231, 27] width 9 height 19
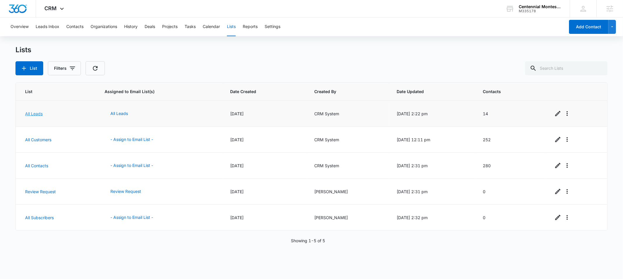
click at [35, 113] on link "All Leads" at bounding box center [34, 113] width 18 height 5
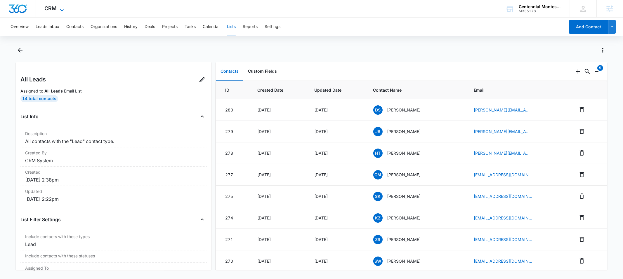
click at [54, 11] on span "CRM" at bounding box center [51, 8] width 12 height 6
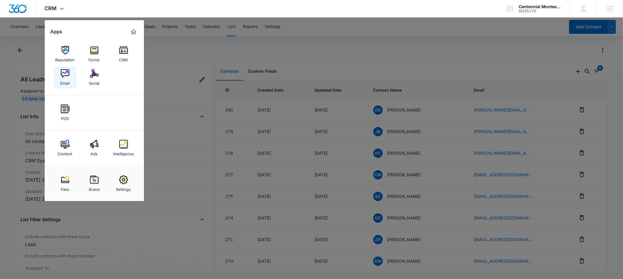
click at [71, 72] on link "Email" at bounding box center [65, 77] width 22 height 22
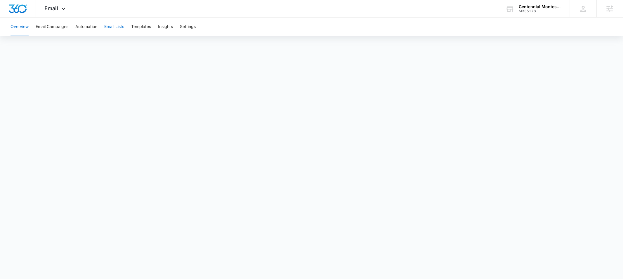
click at [111, 25] on button "Email Lists" at bounding box center [114, 27] width 20 height 19
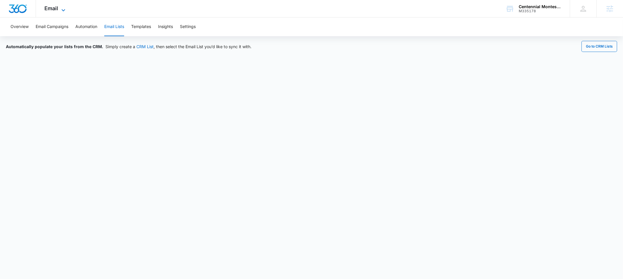
click at [57, 9] on span "Email" at bounding box center [52, 8] width 14 height 6
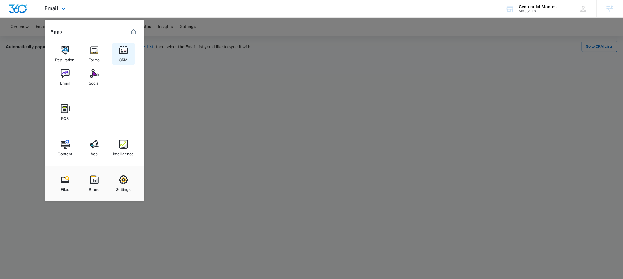
click at [125, 55] on div "CRM" at bounding box center [123, 59] width 9 height 8
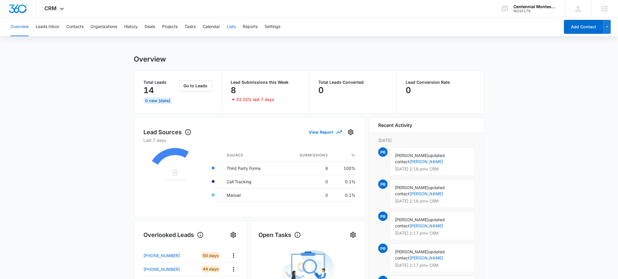
click at [235, 27] on button "Lists" at bounding box center [231, 27] width 9 height 19
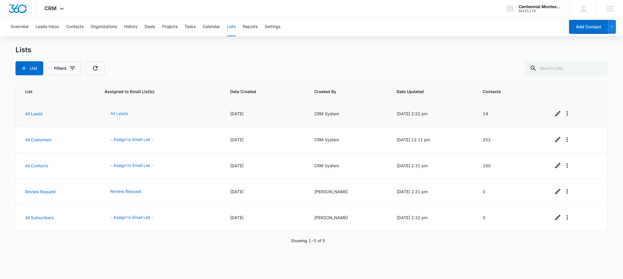
click at [118, 114] on button "All Leads" at bounding box center [119, 114] width 29 height 14
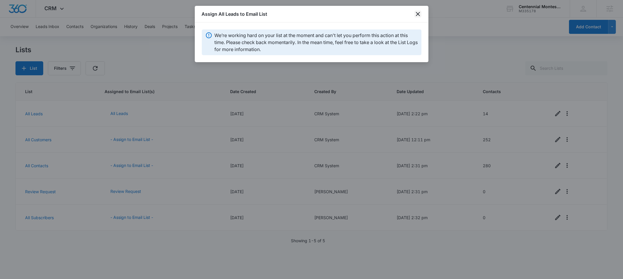
click at [417, 14] on icon "close" at bounding box center [417, 14] width 7 height 7
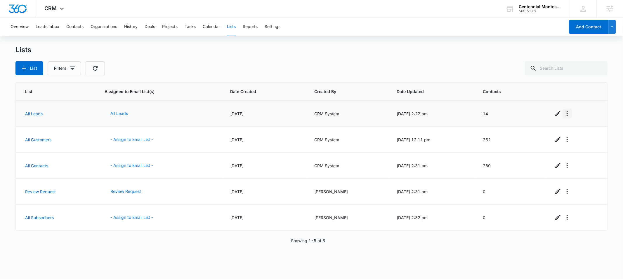
click at [565, 113] on icon "Overflow Menu" at bounding box center [567, 113] width 7 height 7
click at [572, 137] on div "View List Log" at bounding box center [580, 139] width 26 height 4
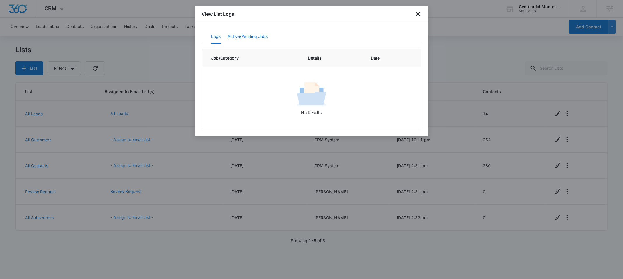
click at [250, 37] on button "Active/Pending Jobs" at bounding box center [248, 37] width 40 height 14
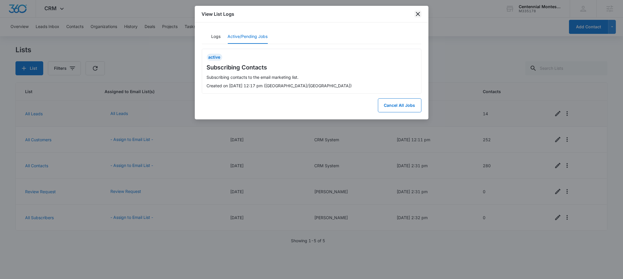
click at [419, 14] on icon "close" at bounding box center [417, 14] width 7 height 7
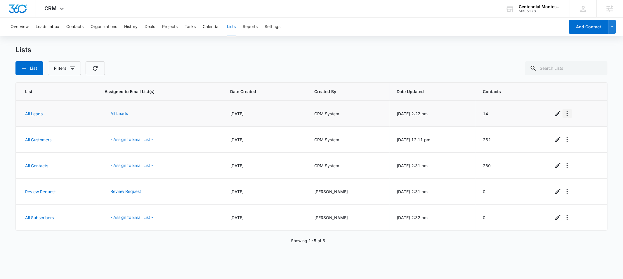
click at [567, 115] on icon "Overflow Menu" at bounding box center [567, 113] width 1 height 5
click at [570, 139] on div "View List Log" at bounding box center [580, 139] width 26 height 4
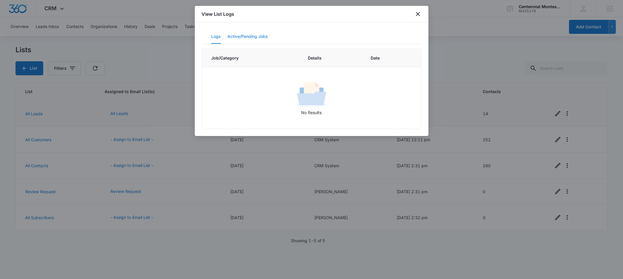
click at [246, 41] on button "Active/Pending Jobs" at bounding box center [248, 37] width 40 height 14
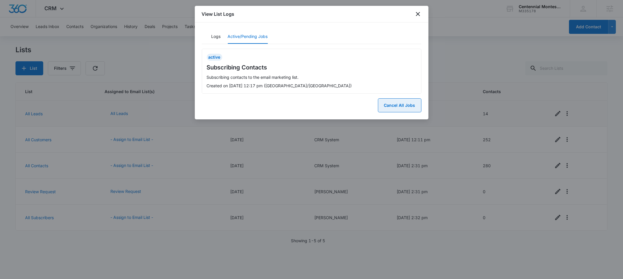
click at [402, 106] on button "Cancel All Jobs" at bounding box center [400, 105] width 44 height 14
click at [413, 82] on button "Yes" at bounding box center [413, 82] width 15 height 11
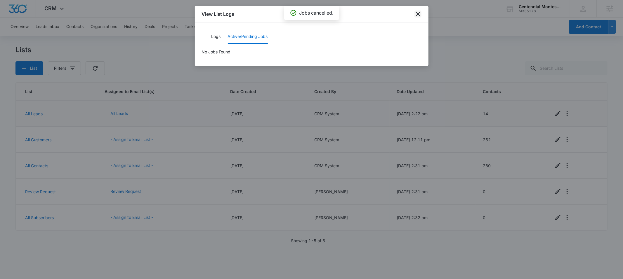
click at [418, 16] on icon "close" at bounding box center [417, 14] width 7 height 7
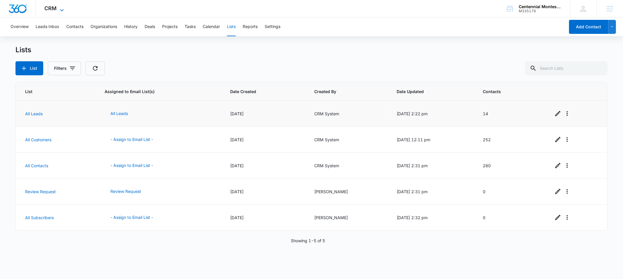
click at [53, 11] on span "CRM" at bounding box center [51, 8] width 12 height 6
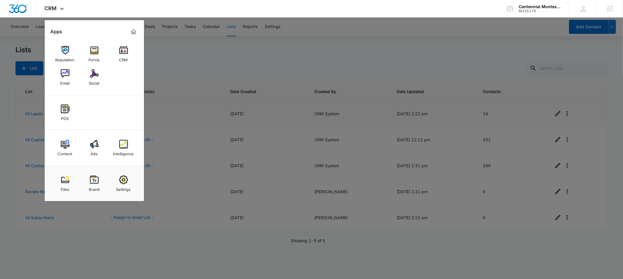
click at [164, 61] on div at bounding box center [311, 139] width 623 height 279
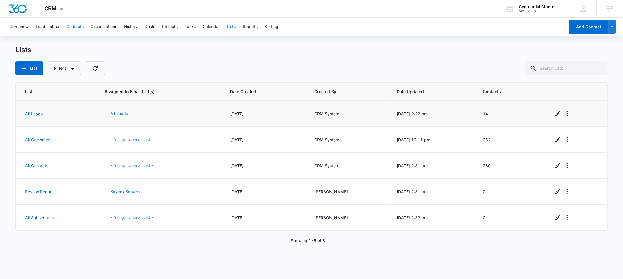
click at [77, 24] on button "Contacts" at bounding box center [74, 27] width 17 height 19
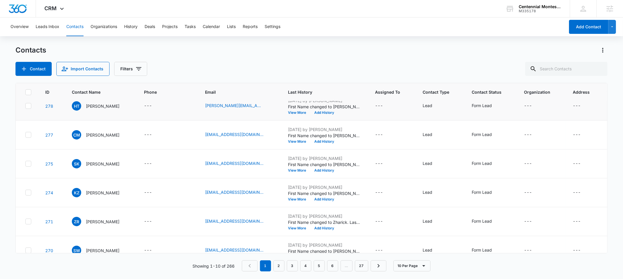
scroll to position [69, 0]
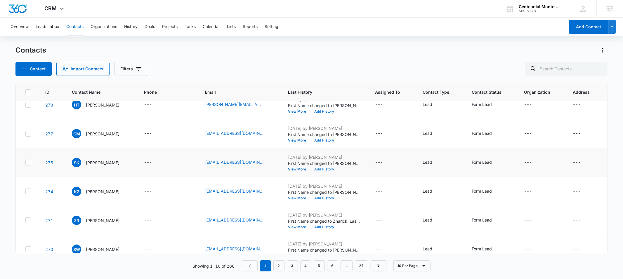
click at [332, 168] on button "Add History" at bounding box center [324, 170] width 28 height 4
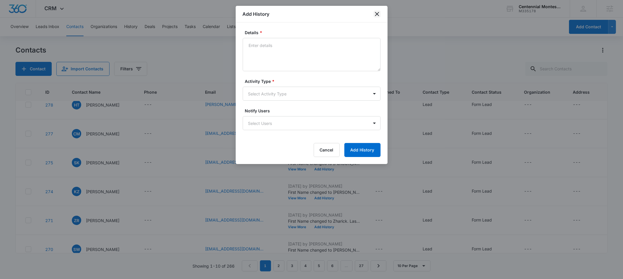
click at [376, 11] on icon "close" at bounding box center [377, 14] width 7 height 7
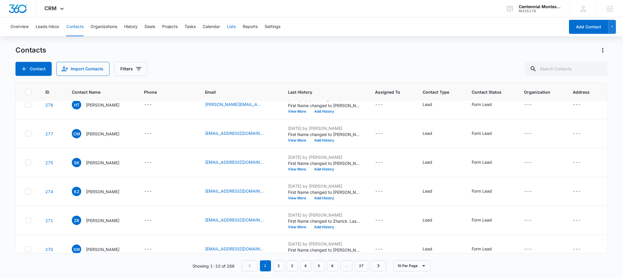
click at [232, 26] on button "Lists" at bounding box center [231, 27] width 9 height 19
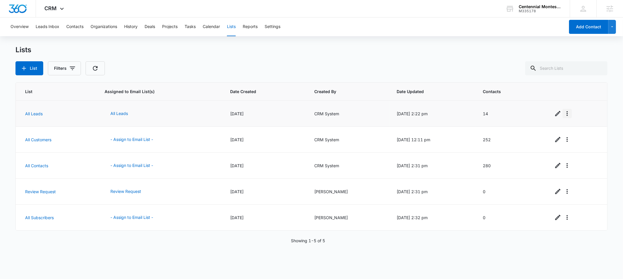
click at [567, 115] on icon "Overflow Menu" at bounding box center [567, 113] width 1 height 5
click at [568, 129] on div "Refresh List" at bounding box center [580, 130] width 26 height 4
click at [165, 55] on div "Lists List Filters" at bounding box center [311, 61] width 592 height 30
click at [567, 114] on icon "Overflow Menu" at bounding box center [567, 113] width 7 height 7
click at [572, 137] on div "View List Log" at bounding box center [580, 139] width 26 height 4
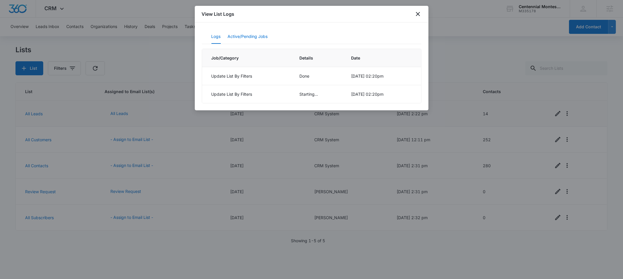
click at [246, 36] on button "Active/Pending Jobs" at bounding box center [248, 37] width 40 height 14
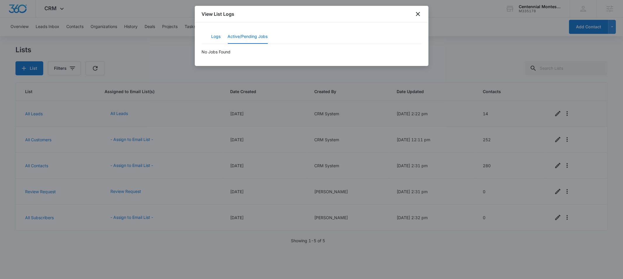
click at [215, 38] on button "Logs" at bounding box center [215, 37] width 9 height 14
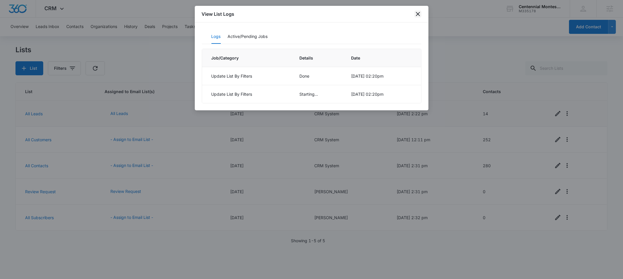
click at [419, 16] on icon "close" at bounding box center [417, 14] width 7 height 7
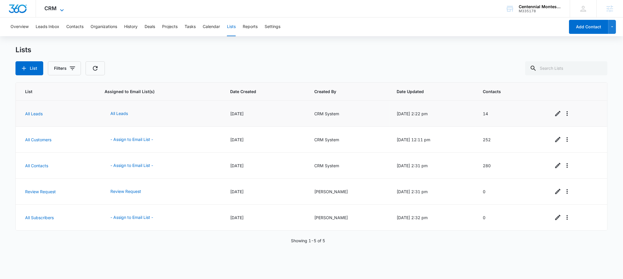
click at [49, 11] on span "CRM" at bounding box center [51, 8] width 12 height 6
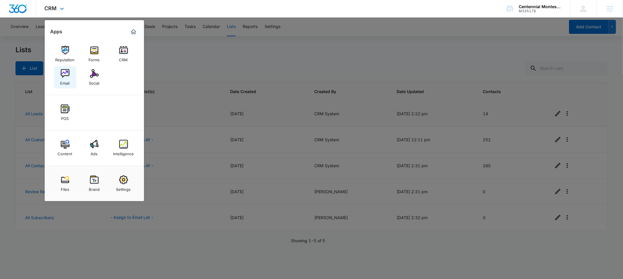
click at [63, 75] on img at bounding box center [65, 73] width 9 height 9
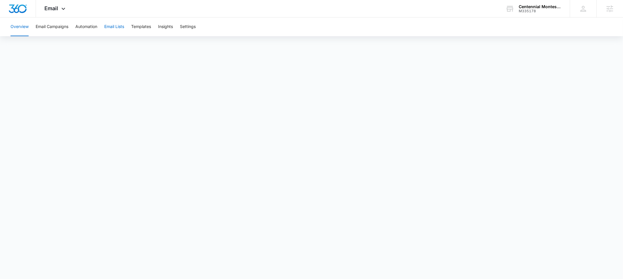
click at [119, 27] on button "Email Lists" at bounding box center [114, 27] width 20 height 19
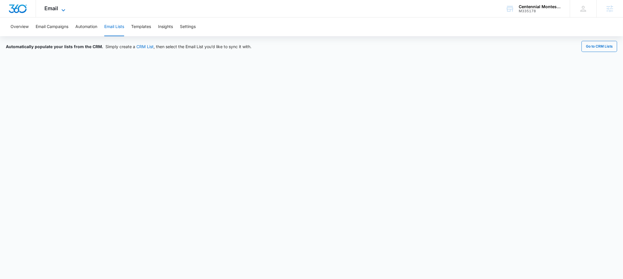
click at [54, 10] on span "Email" at bounding box center [52, 8] width 14 height 6
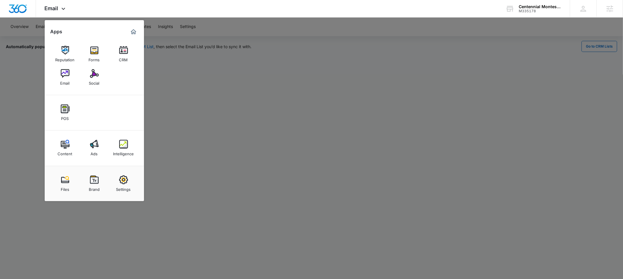
click at [176, 76] on div at bounding box center [311, 139] width 623 height 279
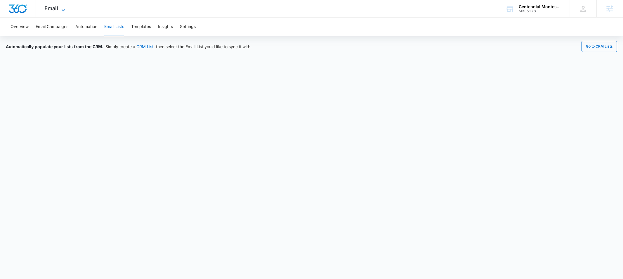
click at [58, 9] on span "Email" at bounding box center [52, 8] width 14 height 6
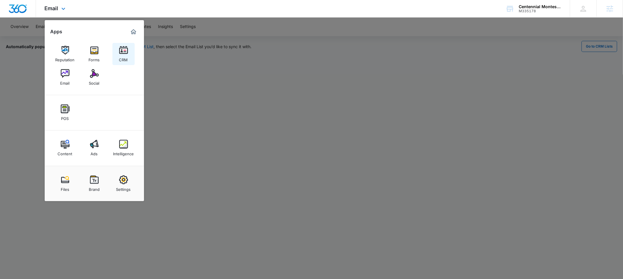
click at [127, 51] on img at bounding box center [123, 50] width 9 height 9
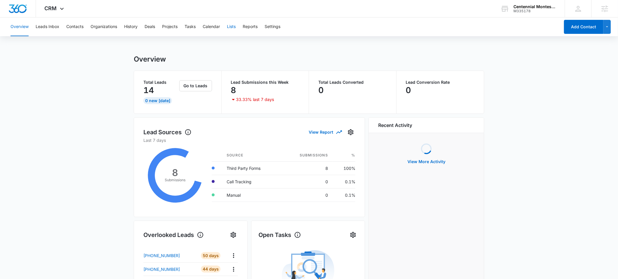
click at [235, 25] on button "Lists" at bounding box center [231, 27] width 9 height 19
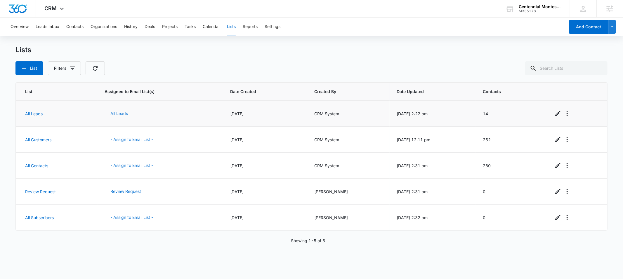
click at [118, 114] on button "All Leads" at bounding box center [119, 114] width 29 height 14
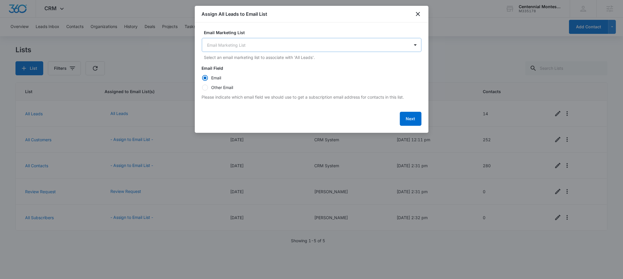
click at [231, 46] on body "CRM Apps Reputation Forms CRM Email Social POS Content Ads Intelligence Files B…" at bounding box center [311, 139] width 623 height 279
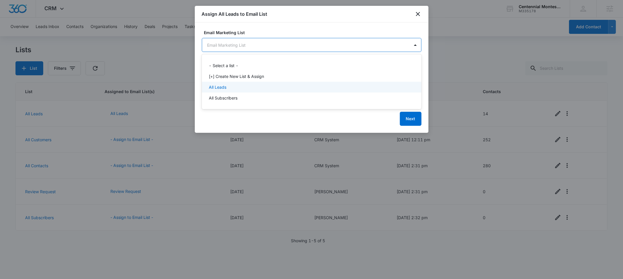
click at [225, 86] on p "All Leads" at bounding box center [218, 87] width 18 height 6
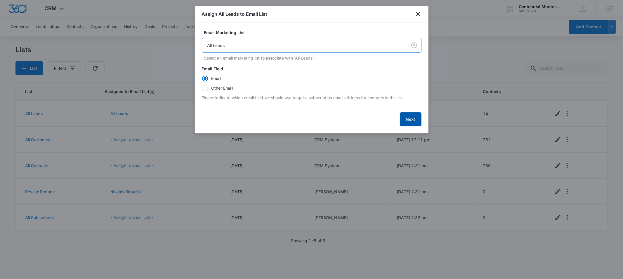
click at [414, 121] on button "Next" at bounding box center [411, 119] width 22 height 14
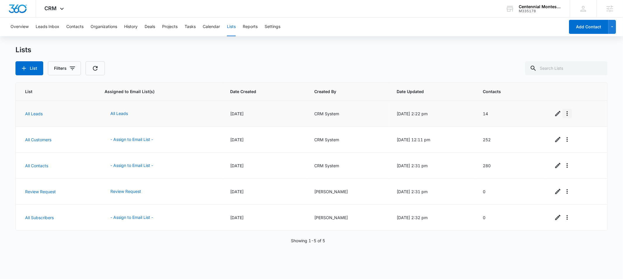
click at [566, 114] on icon "Overflow Menu" at bounding box center [567, 113] width 7 height 7
click at [570, 138] on div "View List Log" at bounding box center [580, 139] width 26 height 4
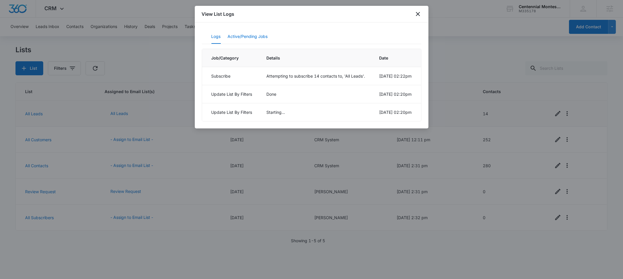
click at [235, 37] on button "Active/Pending Jobs" at bounding box center [248, 37] width 40 height 14
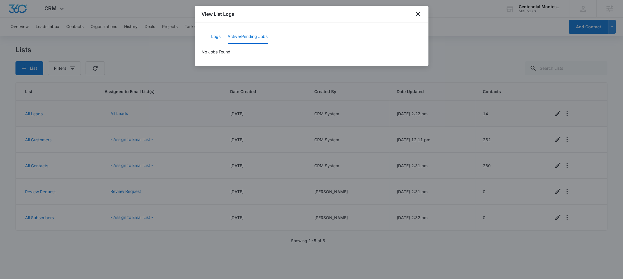
click at [218, 38] on button "Logs" at bounding box center [215, 37] width 9 height 14
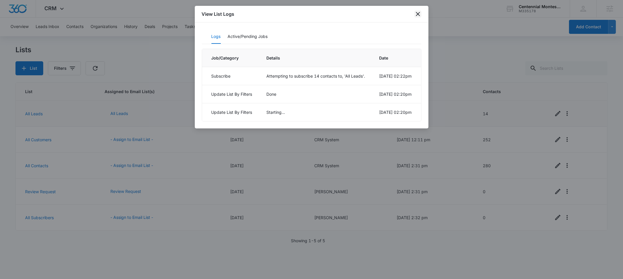
click at [417, 13] on icon "close" at bounding box center [417, 14] width 7 height 7
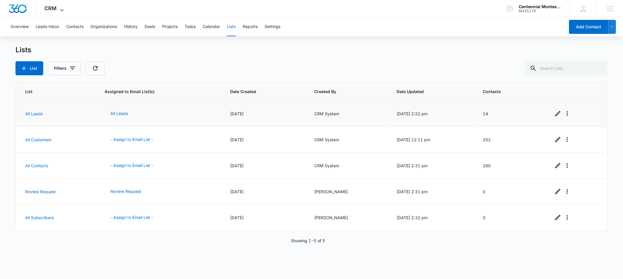
click at [48, 8] on span "CRM" at bounding box center [51, 8] width 12 height 6
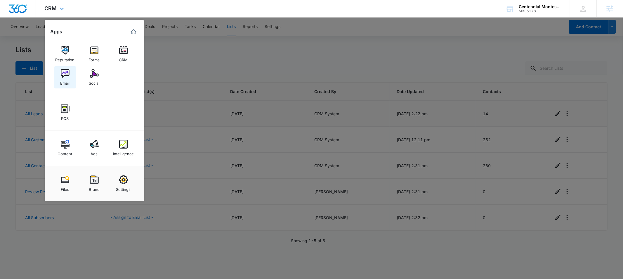
click at [65, 79] on div "Email" at bounding box center [64, 82] width 9 height 8
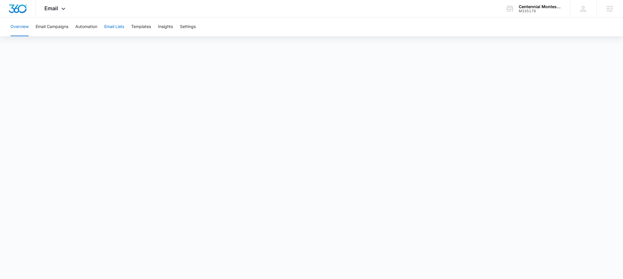
click at [115, 27] on button "Email Lists" at bounding box center [114, 27] width 20 height 19
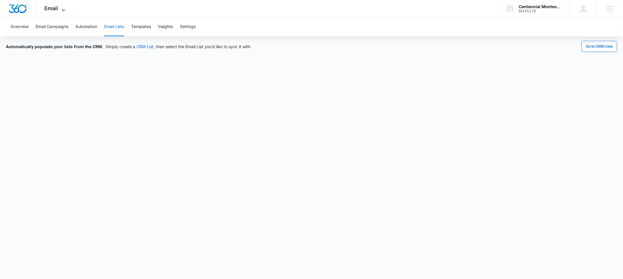
click at [56, 10] on span "Email" at bounding box center [52, 8] width 14 height 6
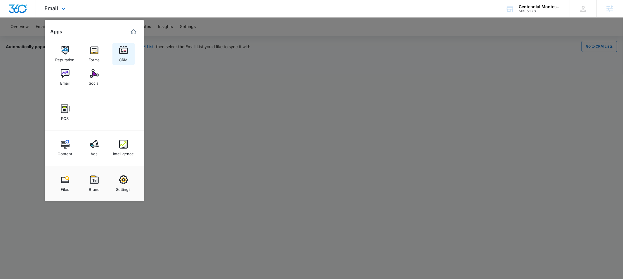
click at [119, 52] on img at bounding box center [123, 50] width 9 height 9
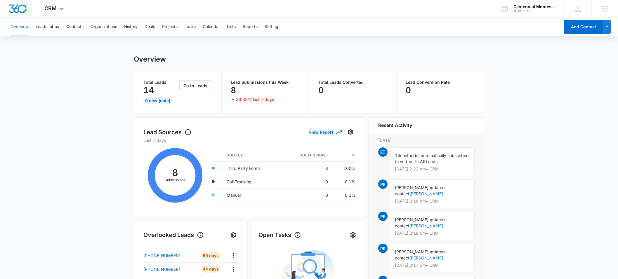
click at [239, 28] on div "Overview Leads Inbox Contacts Organizations History Deals Projects Tasks Calend…" at bounding box center [283, 27] width 553 height 19
click at [234, 29] on button "Lists" at bounding box center [231, 27] width 9 height 19
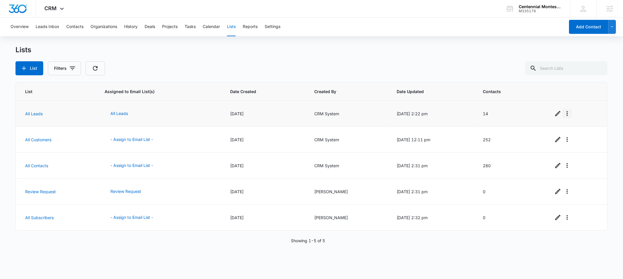
click at [566, 116] on icon "Overflow Menu" at bounding box center [567, 113] width 7 height 7
click at [114, 113] on button "All Leads" at bounding box center [119, 114] width 29 height 14
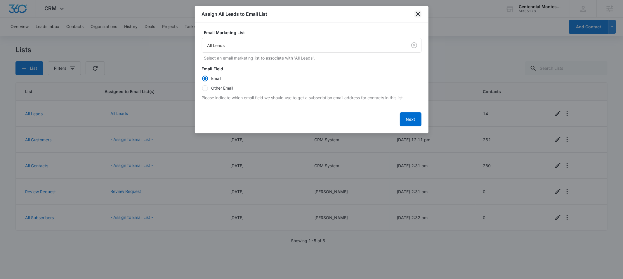
click at [416, 14] on icon "close" at bounding box center [417, 14] width 7 height 7
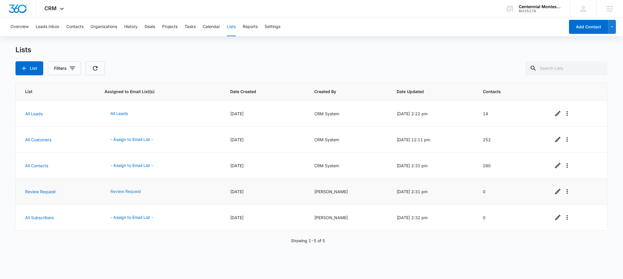
click at [119, 193] on button "Review Request" at bounding box center [126, 192] width 42 height 14
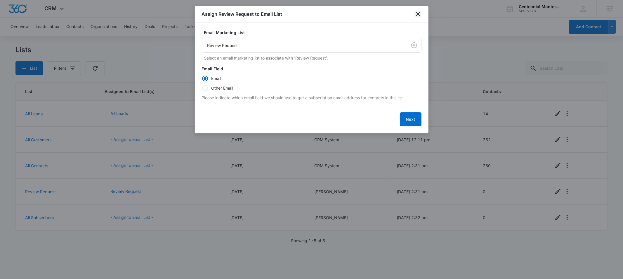
click at [419, 16] on icon "close" at bounding box center [417, 14] width 7 height 7
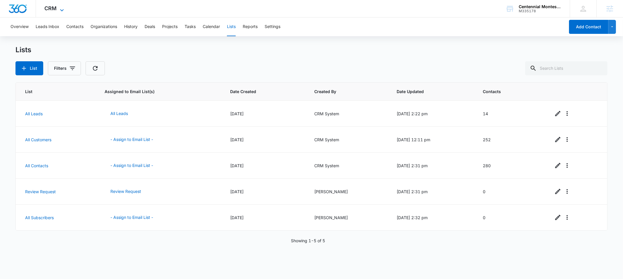
click at [55, 9] on span "CRM" at bounding box center [51, 8] width 12 height 6
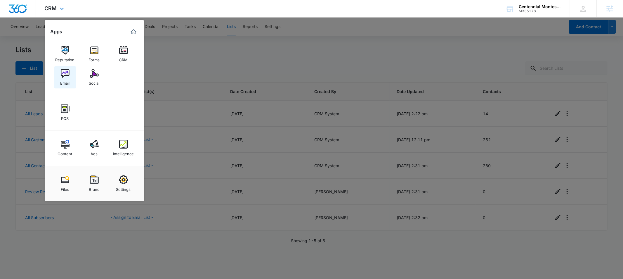
click at [66, 78] on div "Email" at bounding box center [64, 82] width 9 height 8
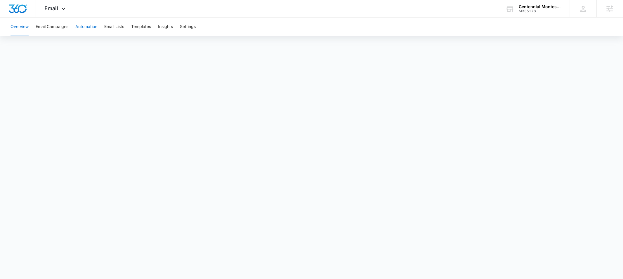
click at [89, 28] on button "Automation" at bounding box center [86, 27] width 22 height 19
click at [180, 17] on div "Email Apps Reputation Forms CRM Email Social POS Content Ads Intelligence Files…" at bounding box center [311, 9] width 623 height 18
click at [120, 26] on button "Email Lists" at bounding box center [114, 27] width 20 height 19
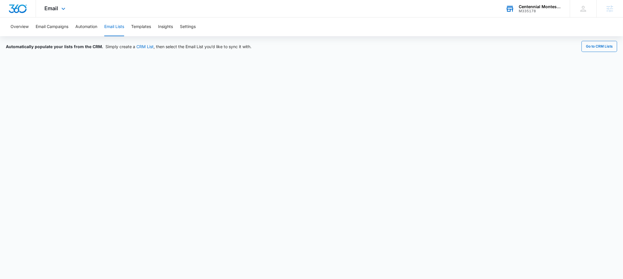
click at [533, 8] on div "Centennial Montessori" at bounding box center [540, 6] width 43 height 5
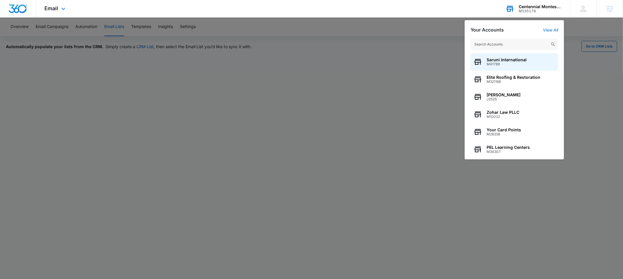
click at [502, 44] on input "text" at bounding box center [515, 45] width 88 height 12
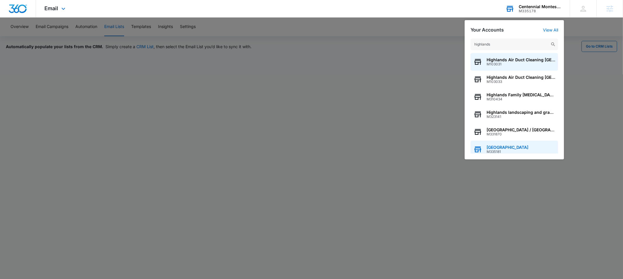
type input "highlands"
click at [501, 150] on span "M335181" at bounding box center [508, 152] width 42 height 4
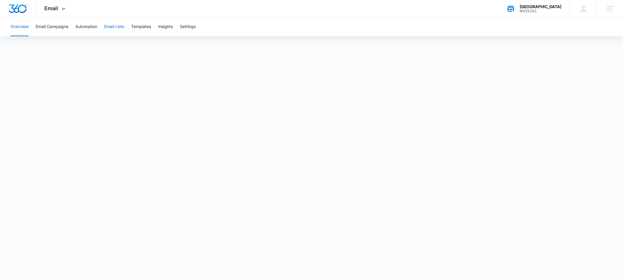
click at [114, 28] on button "Email Lists" at bounding box center [114, 27] width 20 height 19
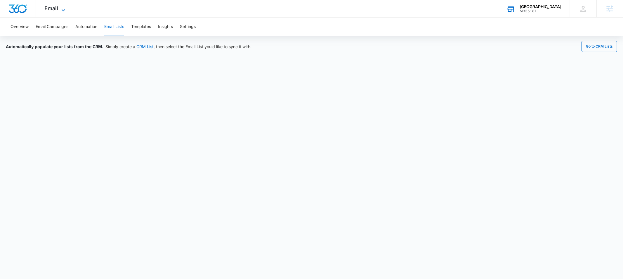
click at [52, 8] on span "Email" at bounding box center [52, 8] width 14 height 6
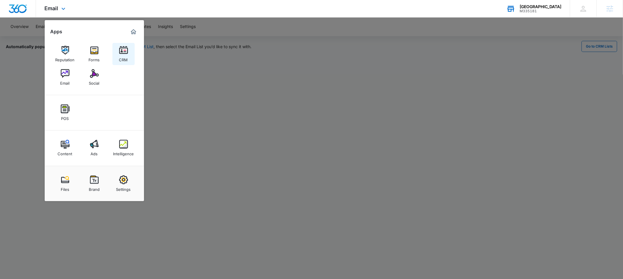
click at [124, 55] on div "CRM" at bounding box center [123, 59] width 9 height 8
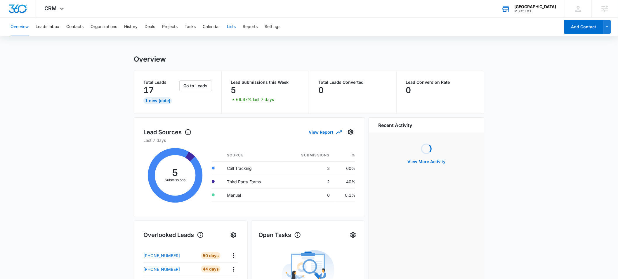
click at [232, 28] on button "Lists" at bounding box center [231, 27] width 9 height 19
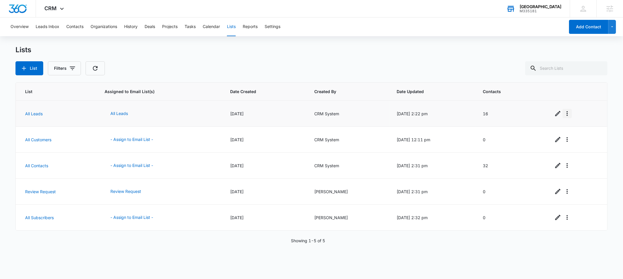
click at [567, 113] on icon "Overflow Menu" at bounding box center [567, 113] width 1 height 5
click at [576, 139] on div "View List Log" at bounding box center [580, 139] width 26 height 4
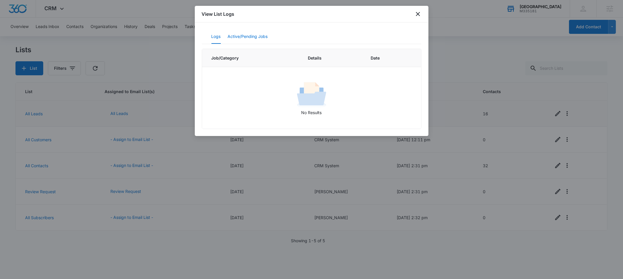
click at [238, 37] on button "Active/Pending Jobs" at bounding box center [248, 37] width 40 height 14
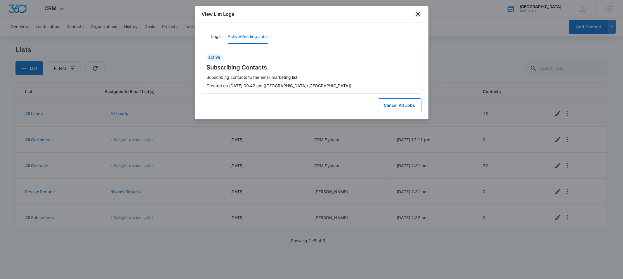
click at [419, 12] on icon "close" at bounding box center [417, 14] width 7 height 7
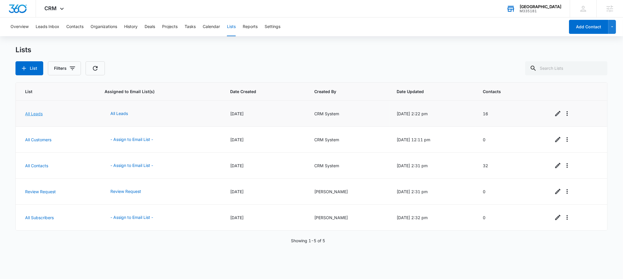
click at [33, 114] on link "All Leads" at bounding box center [34, 113] width 18 height 5
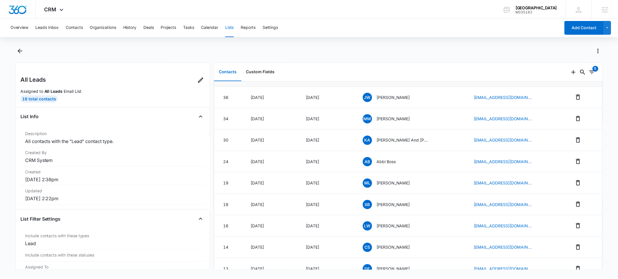
scroll to position [2, 0]
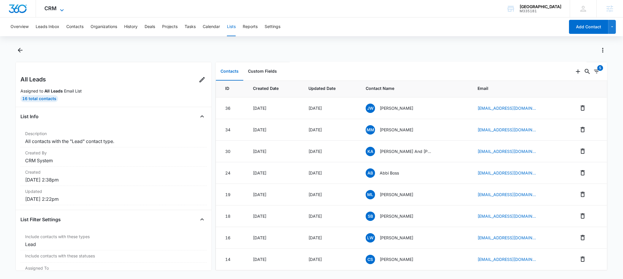
click at [54, 11] on span "CRM" at bounding box center [51, 8] width 12 height 6
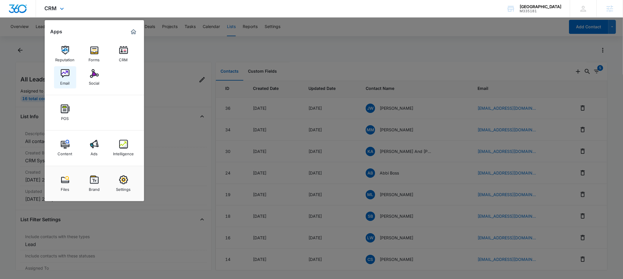
click at [69, 76] on img at bounding box center [65, 73] width 9 height 9
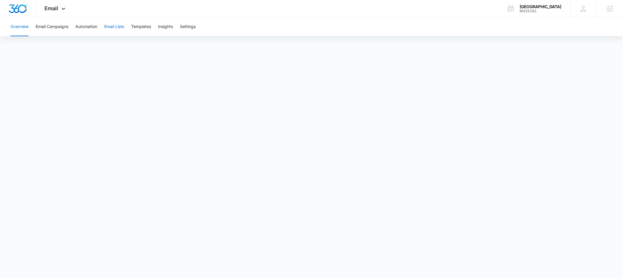
click at [111, 27] on button "Email Lists" at bounding box center [114, 27] width 20 height 19
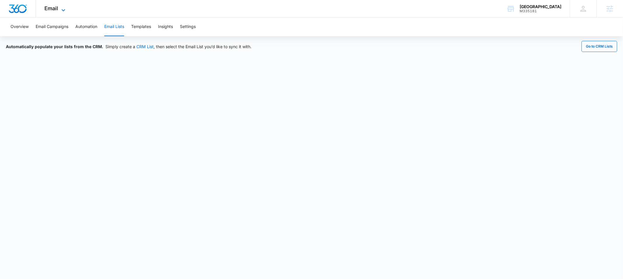
click at [50, 8] on span "Email" at bounding box center [52, 8] width 14 height 6
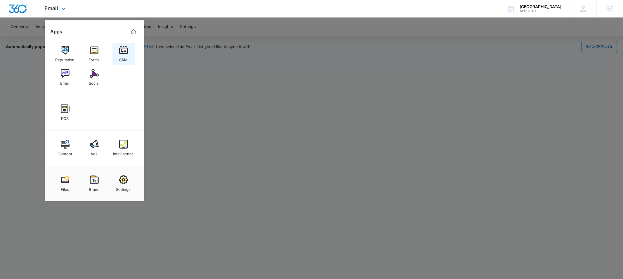
click at [122, 50] on img at bounding box center [123, 50] width 9 height 9
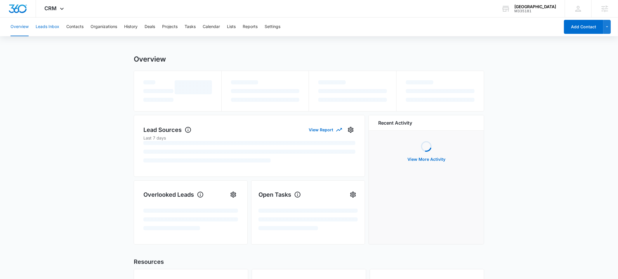
click at [46, 29] on button "Leads Inbox" at bounding box center [48, 27] width 24 height 19
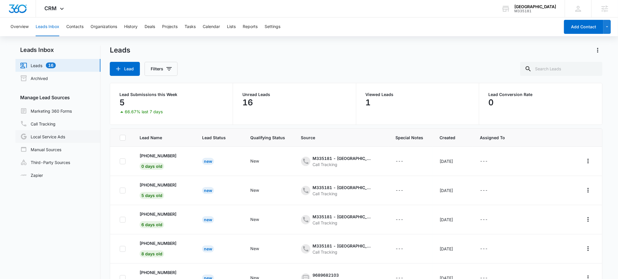
click at [47, 136] on link "Local Service Ads" at bounding box center [42, 136] width 45 height 7
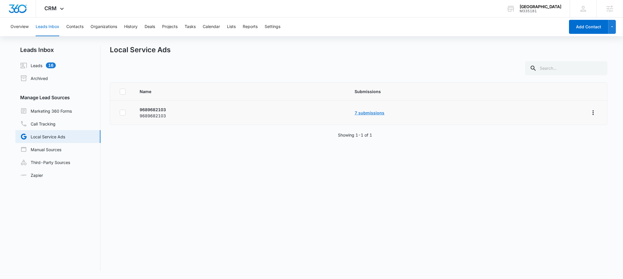
click at [368, 112] on link "7 submissions" at bounding box center [370, 112] width 30 height 5
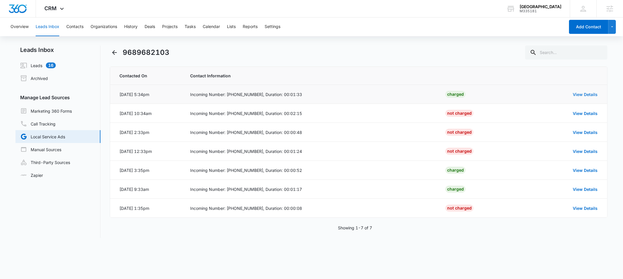
click at [584, 93] on link "View Details" at bounding box center [585, 94] width 25 height 5
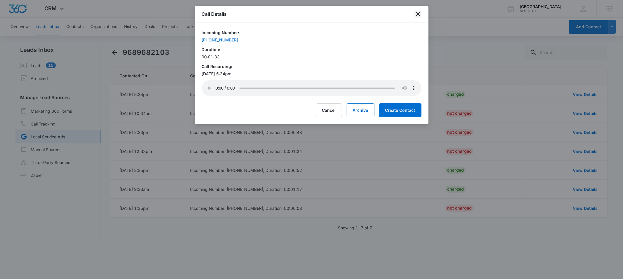
click at [419, 15] on icon "close" at bounding box center [417, 14] width 7 height 7
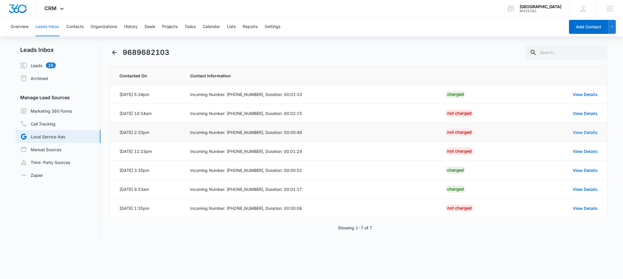
click at [584, 131] on link "View Details" at bounding box center [585, 132] width 25 height 5
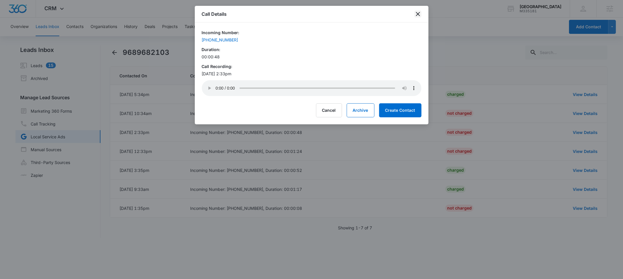
click at [419, 15] on icon "close" at bounding box center [418, 14] width 4 height 4
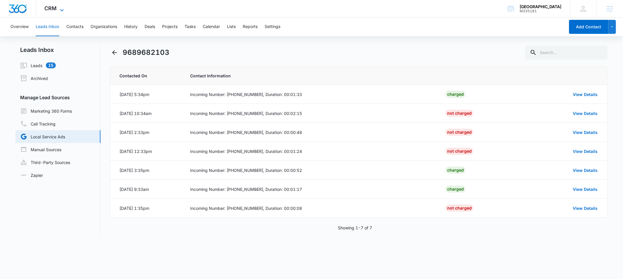
click at [56, 9] on span "CRM" at bounding box center [51, 8] width 12 height 6
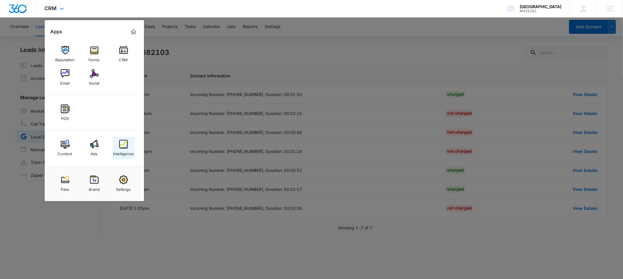
click at [125, 148] on img at bounding box center [123, 144] width 9 height 9
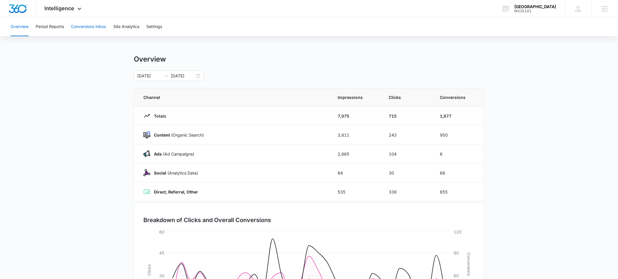
click at [88, 27] on button "Conversions Inbox" at bounding box center [88, 27] width 35 height 19
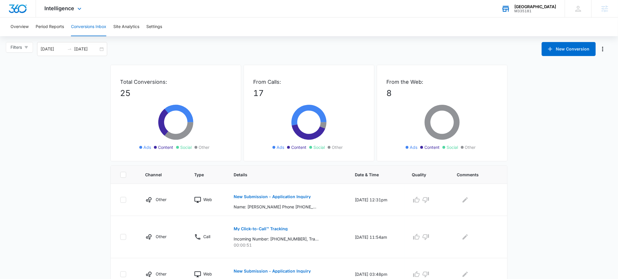
click at [532, 7] on div "[GEOGRAPHIC_DATA]" at bounding box center [536, 6] width 42 height 5
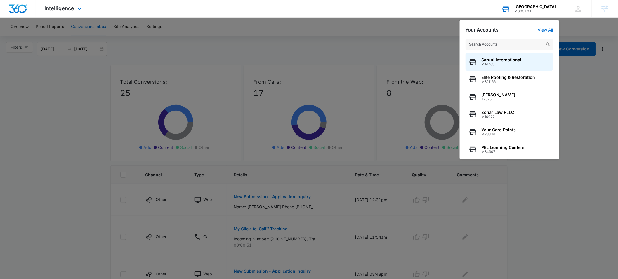
click at [501, 43] on input "text" at bounding box center [510, 45] width 88 height 12
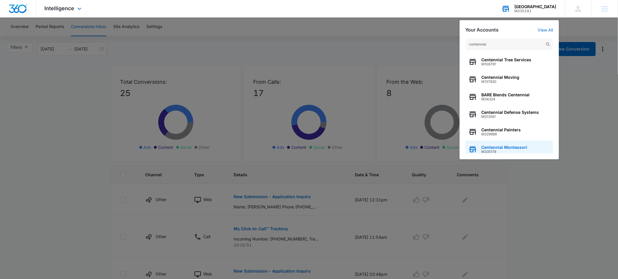
type input "centennial"
click at [499, 146] on span "Centennial Montessori" at bounding box center [505, 147] width 46 height 5
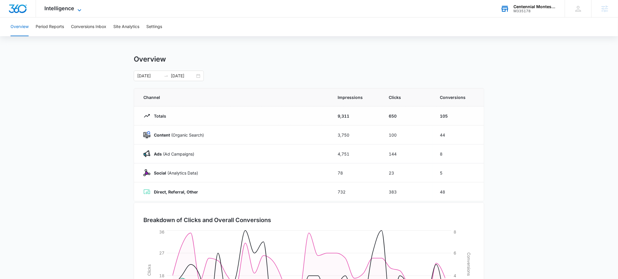
click at [71, 11] on span "Intelligence" at bounding box center [60, 8] width 30 height 6
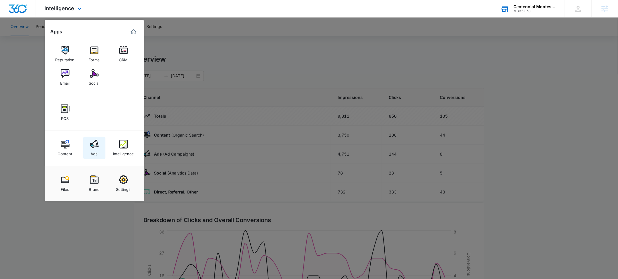
click at [98, 154] on link "Ads" at bounding box center [94, 148] width 22 height 22
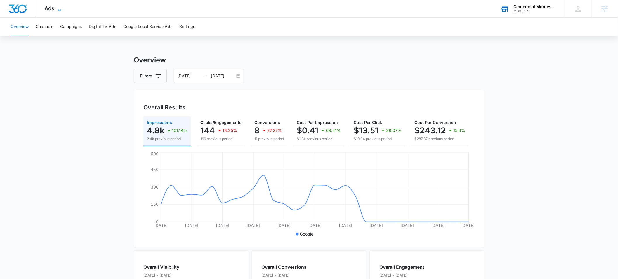
click at [51, 10] on span "Ads" at bounding box center [50, 8] width 10 height 6
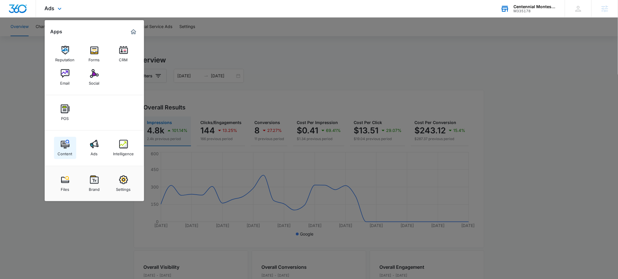
click at [66, 144] on img at bounding box center [65, 144] width 9 height 9
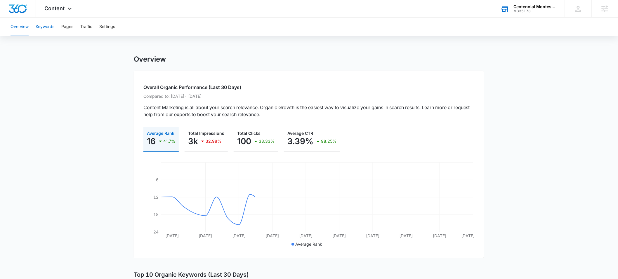
click at [48, 28] on button "Keywords" at bounding box center [45, 27] width 19 height 19
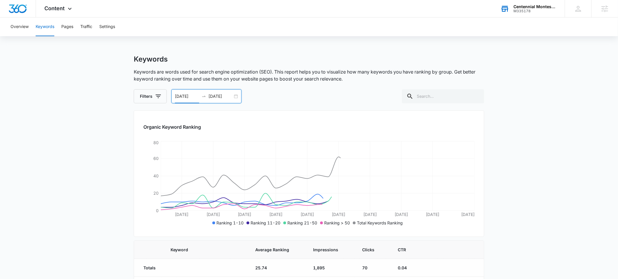
click at [182, 96] on input "[DATE]" at bounding box center [187, 96] width 24 height 6
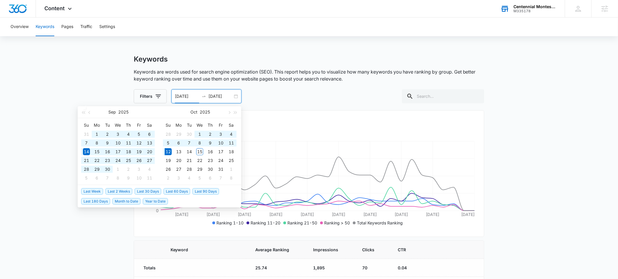
click at [201, 190] on span "Last 90 Days" at bounding box center [205, 191] width 27 height 6
type input "[DATE]"
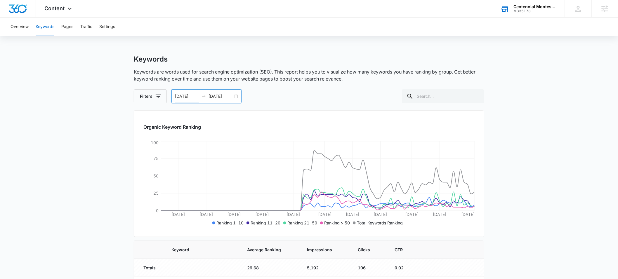
click at [181, 96] on input "[DATE]" at bounding box center [187, 96] width 24 height 6
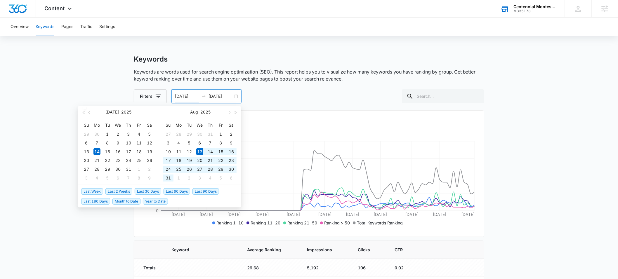
click at [180, 194] on span "Last 60 Days" at bounding box center [177, 191] width 27 height 6
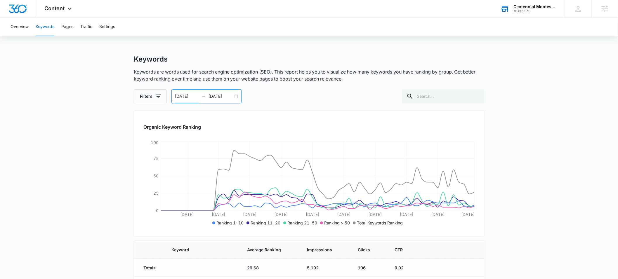
click at [182, 98] on input "[DATE]" at bounding box center [187, 96] width 24 height 6
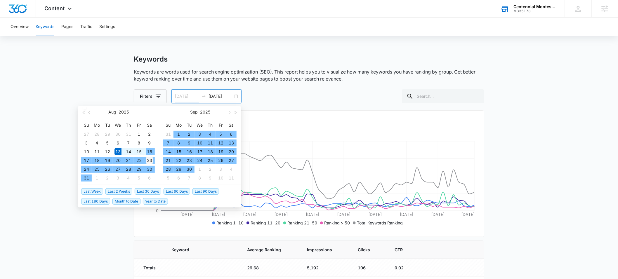
type input "[DATE]"
click at [151, 163] on div "23" at bounding box center [149, 160] width 7 height 7
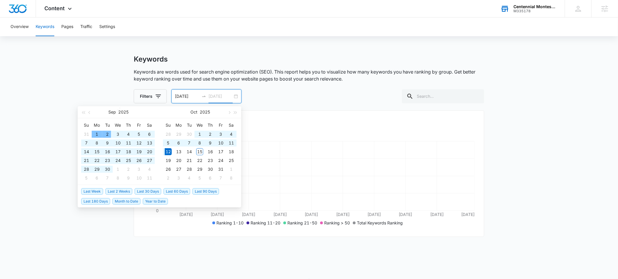
type input "[DATE]"
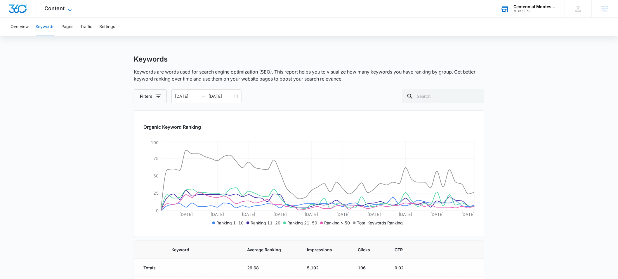
click at [58, 10] on span "Content" at bounding box center [55, 8] width 20 height 6
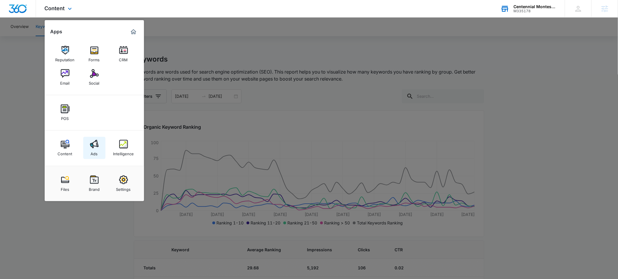
click at [94, 147] on img at bounding box center [94, 144] width 9 height 9
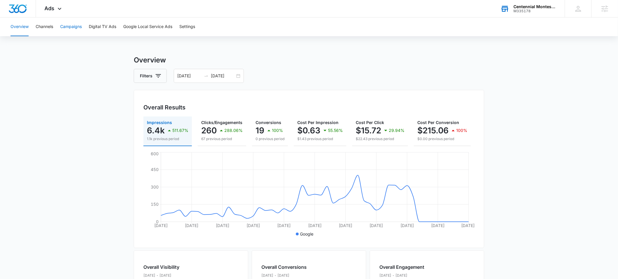
click at [74, 30] on button "Campaigns" at bounding box center [71, 27] width 22 height 19
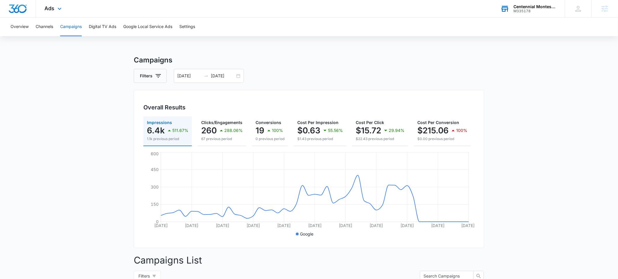
click at [55, 9] on div "Ads Apps Reputation Forms CRM Email Social POS Content Ads Intelligence Files B…" at bounding box center [54, 8] width 36 height 17
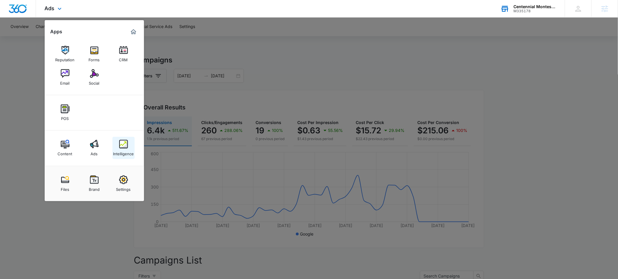
click at [118, 147] on link "Intelligence" at bounding box center [123, 148] width 22 height 22
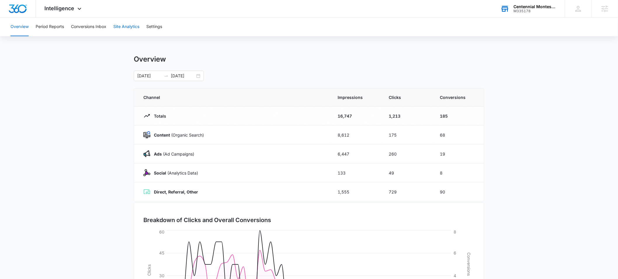
click at [126, 27] on button "Site Analytics" at bounding box center [126, 27] width 26 height 19
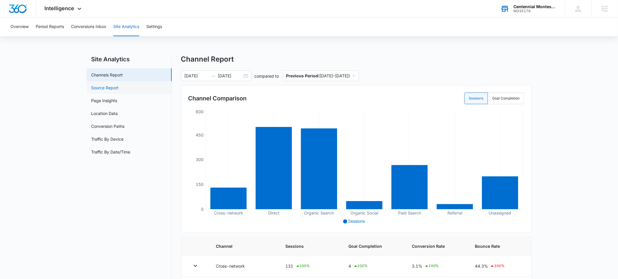
click at [104, 88] on link "Source Report" at bounding box center [104, 88] width 27 height 6
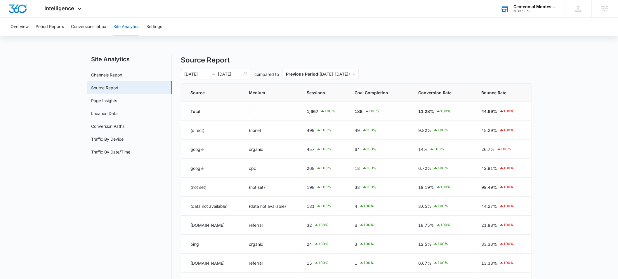
click at [528, 6] on div "Centennial Montessori" at bounding box center [535, 6] width 43 height 5
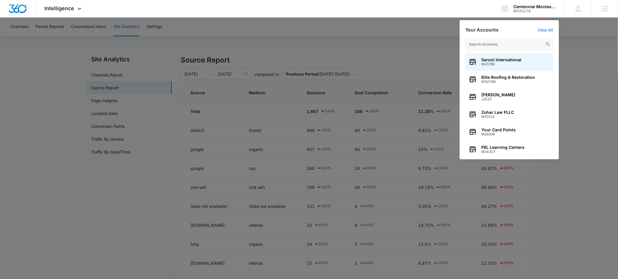
click at [496, 45] on input "text" at bounding box center [510, 45] width 88 height 12
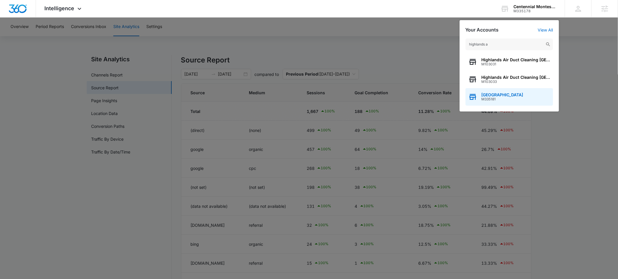
type input "highlands a"
click at [496, 96] on span "[GEOGRAPHIC_DATA]" at bounding box center [503, 95] width 42 height 5
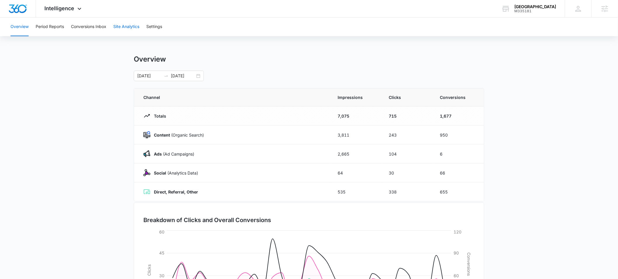
click at [130, 29] on button "Site Analytics" at bounding box center [126, 27] width 26 height 19
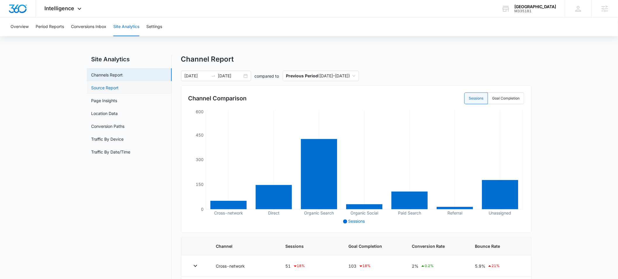
click at [105, 89] on link "Source Report" at bounding box center [104, 88] width 27 height 6
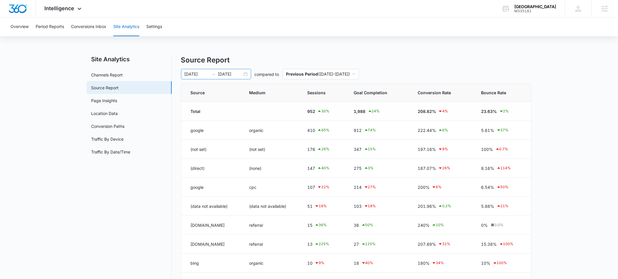
click at [197, 74] on input "[DATE]" at bounding box center [197, 74] width 24 height 6
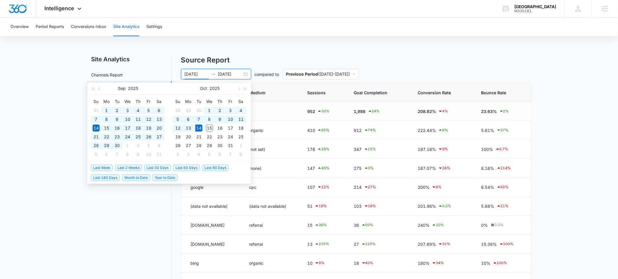
click at [185, 167] on span "Last 60 Days" at bounding box center [186, 168] width 27 height 6
type input "[DATE]"
